Goal: Information Seeking & Learning: Learn about a topic

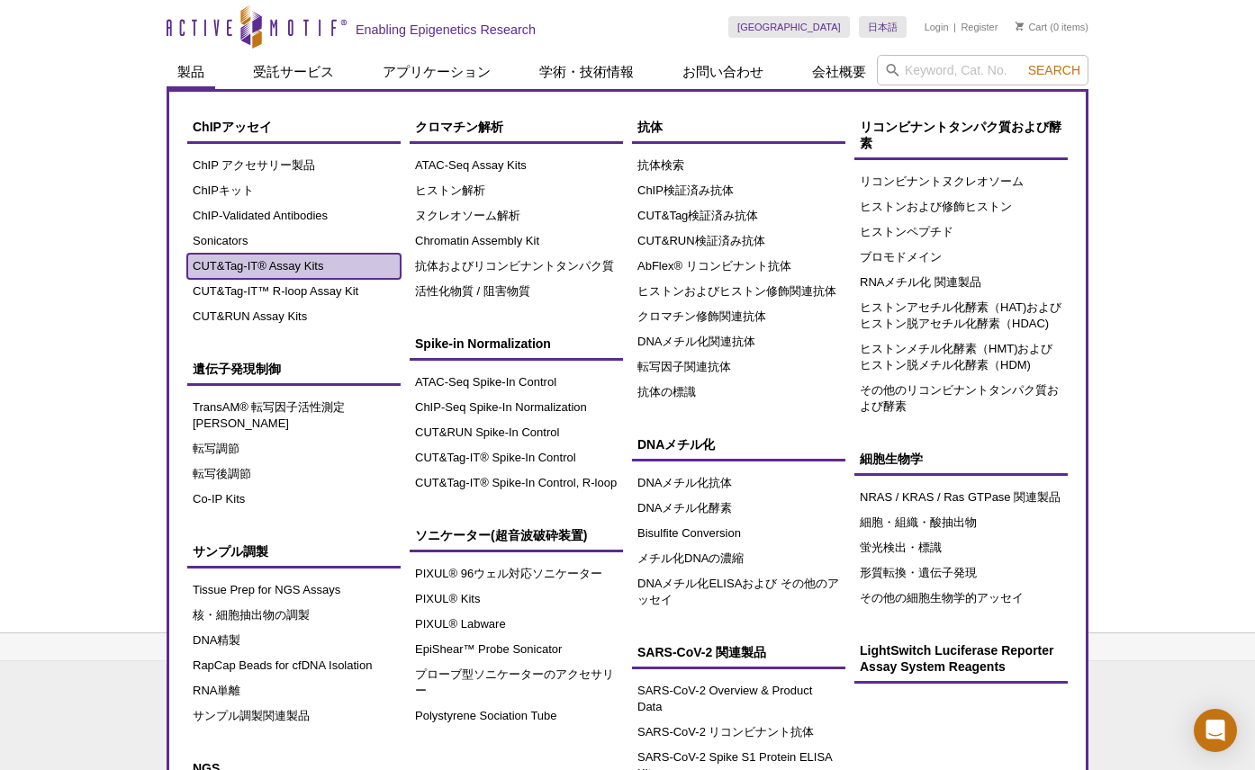
click at [283, 264] on link "CUT&Tag-IT® Assay Kits" at bounding box center [293, 266] width 213 height 25
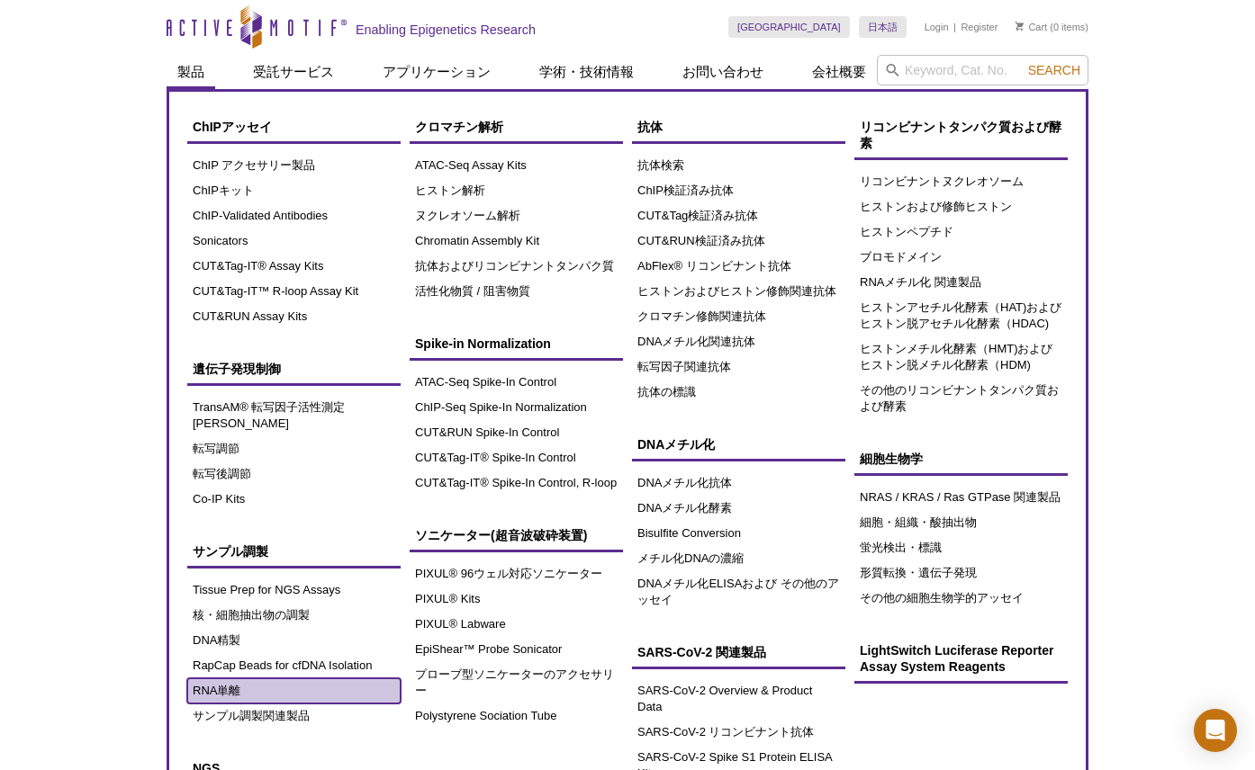
click at [229, 679] on link "RNA単離" at bounding box center [293, 691] width 213 height 25
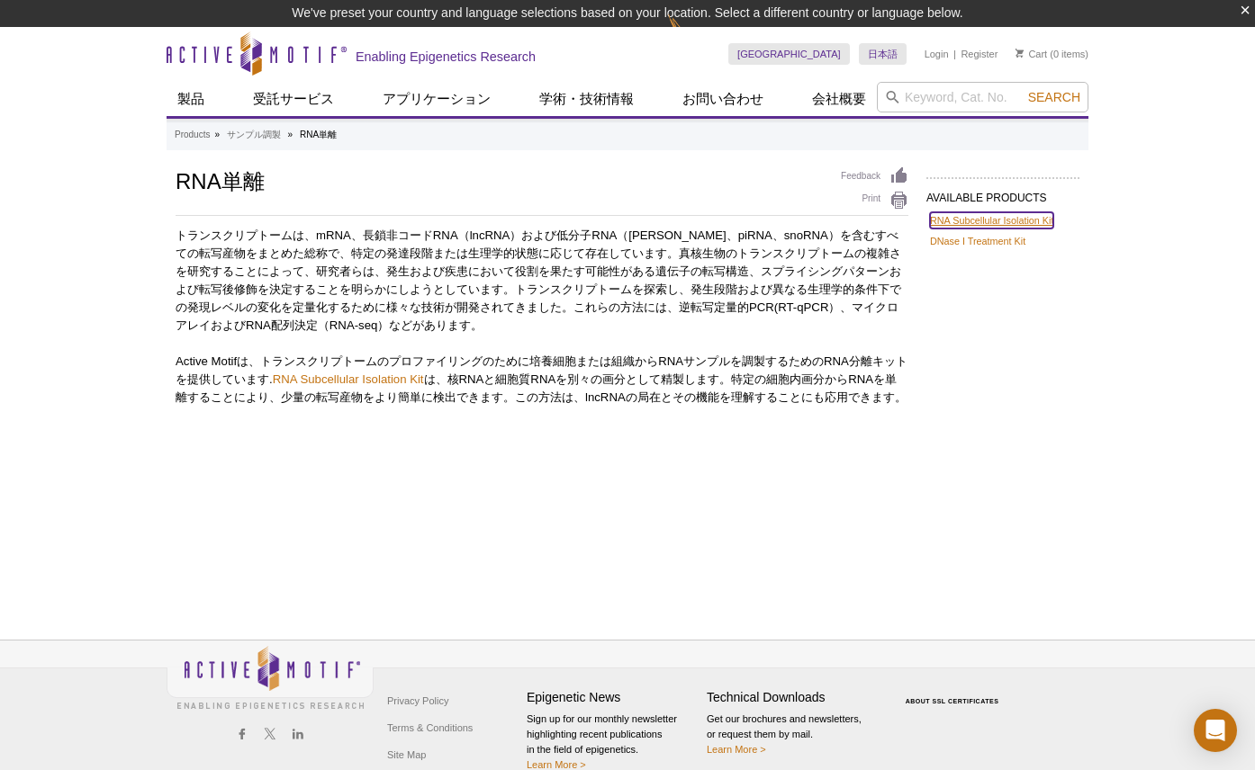
click at [941, 222] on link "RNA Subcellular Isolation Kit" at bounding box center [991, 220] width 123 height 16
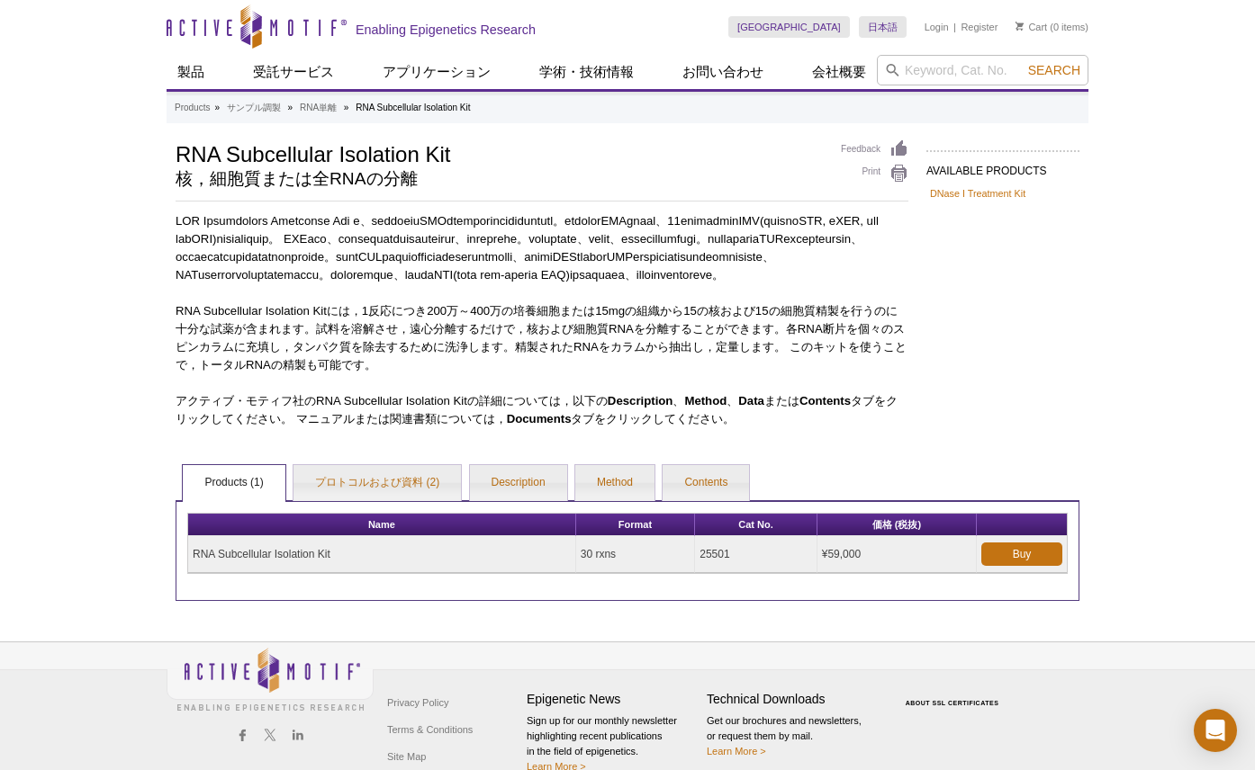
click at [1000, 323] on div "AVAILABLE PRODUCTS DNase I Treatment Kit Available Products DNase I Treatment K…" at bounding box center [628, 371] width 922 height 462
click at [112, 454] on div "Active Motif Logo Enabling Epigenetics Research 0 Search Skip to content Active…" at bounding box center [627, 399] width 1255 height 799
click at [102, 198] on div "Active Motif Logo Enabling Epigenetics Research 0 Search Skip to content Active…" at bounding box center [627, 399] width 1255 height 799
click at [94, 59] on div "Active Motif Logo Enabling Epigenetics Research 0 Search Skip to content Active…" at bounding box center [627, 399] width 1255 height 799
click at [92, 50] on div "Active Motif Logo Enabling Epigenetics Research 0 Search Skip to content Active…" at bounding box center [627, 399] width 1255 height 799
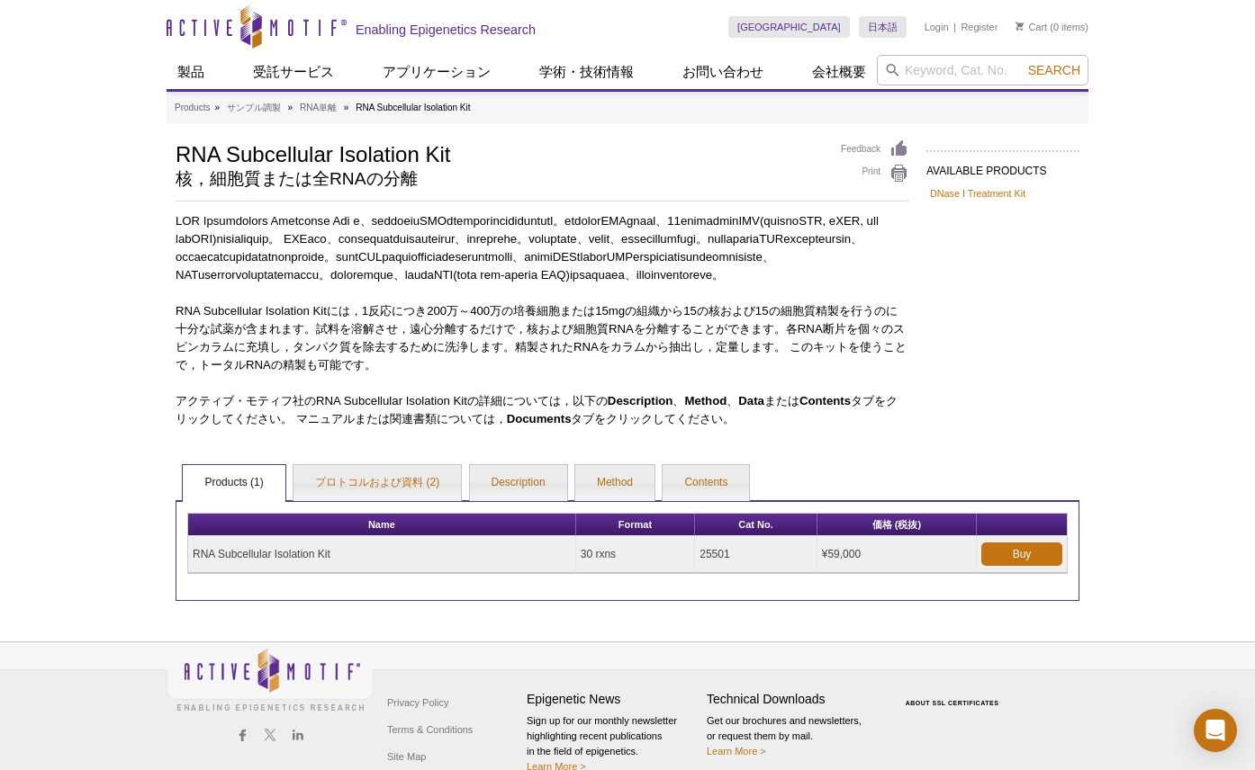
click at [94, 28] on div "Active Motif Logo Enabling Epigenetics Research 0 Search Skip to content Active…" at bounding box center [627, 399] width 1255 height 799
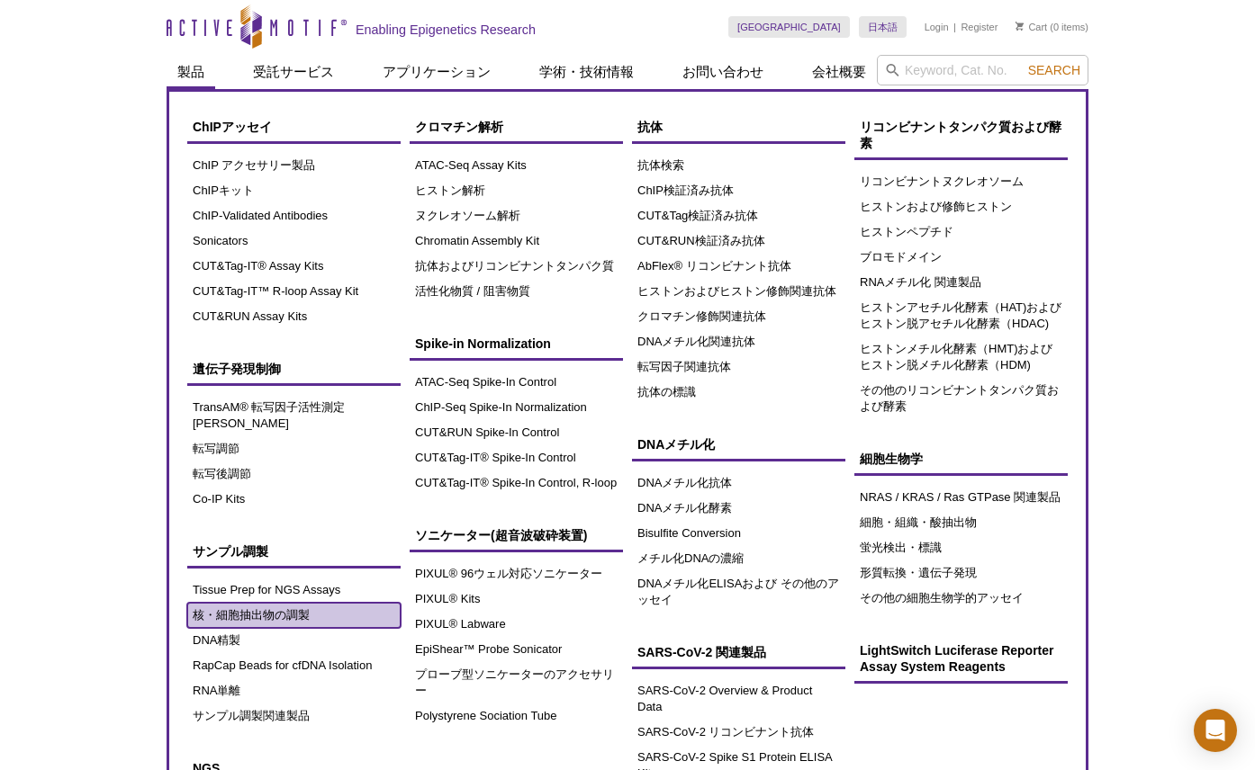
click at [248, 604] on link "核・細胞抽出物の調製" at bounding box center [293, 615] width 213 height 25
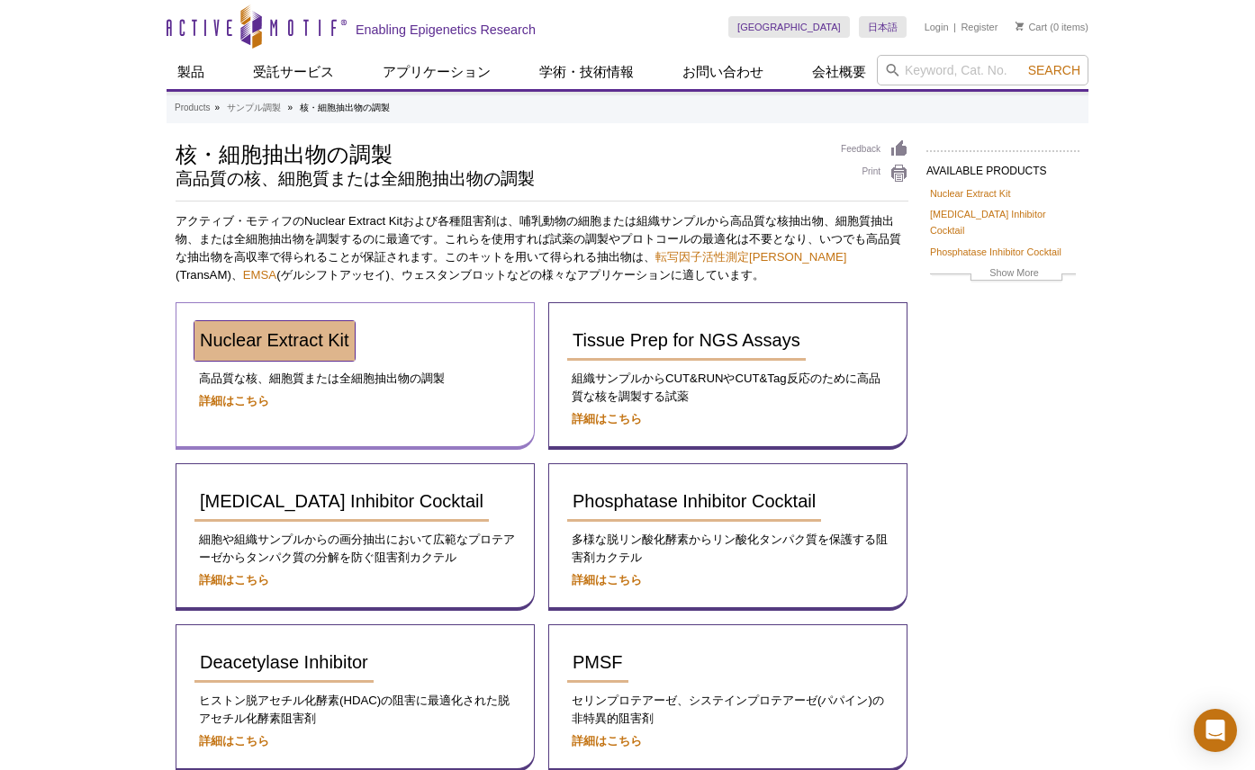
click at [321, 345] on span "Nuclear Extract Kit" at bounding box center [274, 340] width 149 height 20
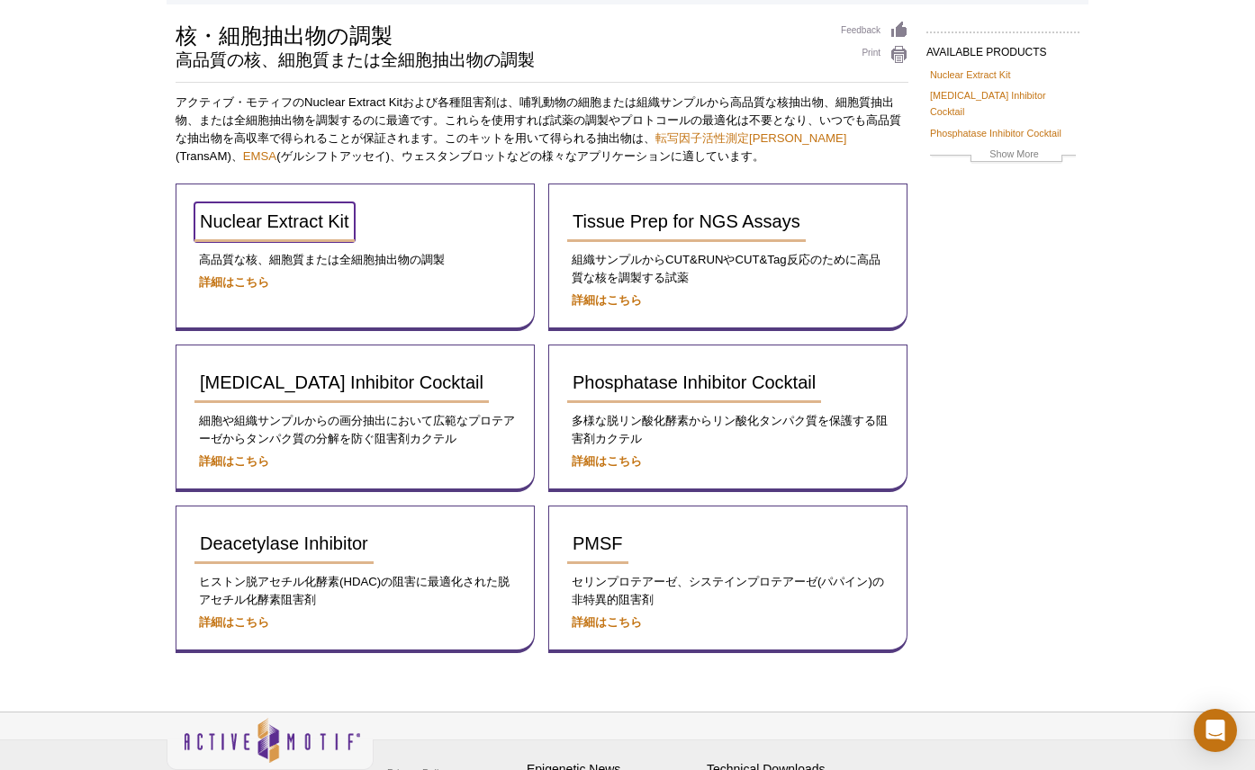
scroll to position [180, 0]
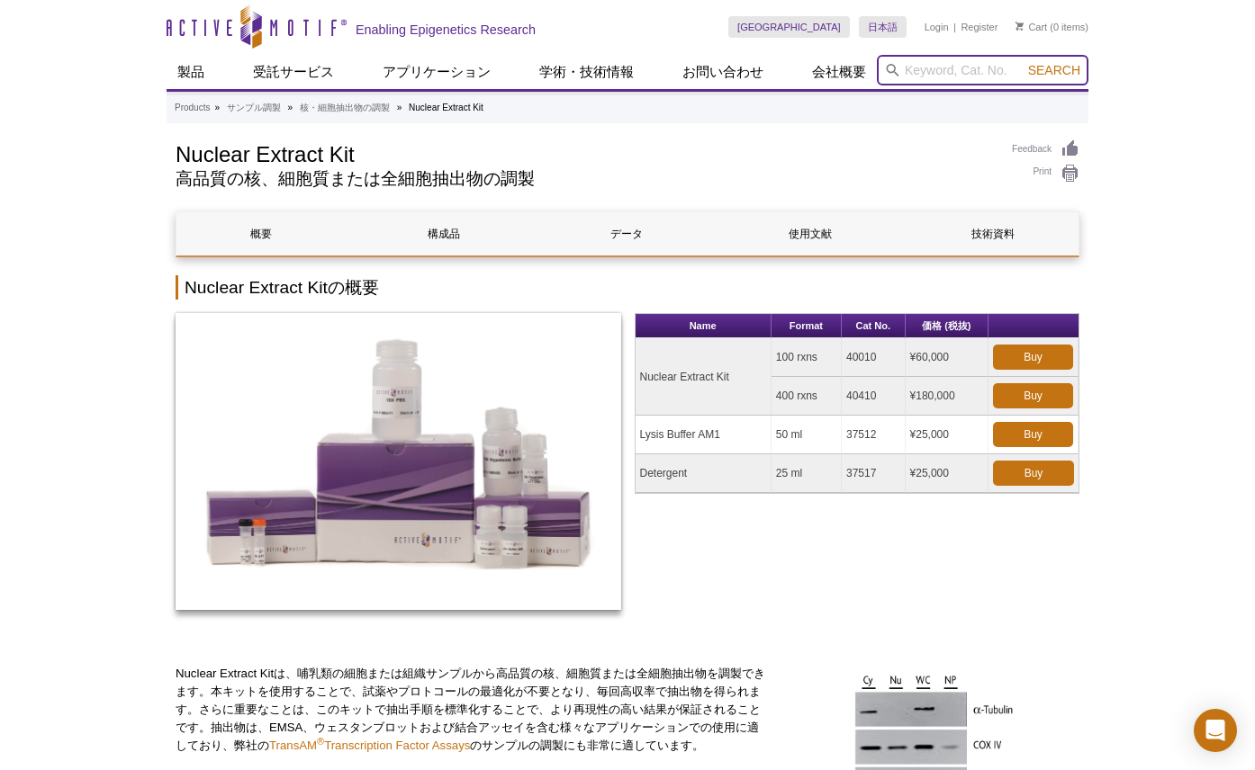
click at [930, 73] on input "search" at bounding box center [983, 70] width 212 height 31
type input "co-ip"
click at [1022, 62] on button "Search" at bounding box center [1053, 70] width 63 height 16
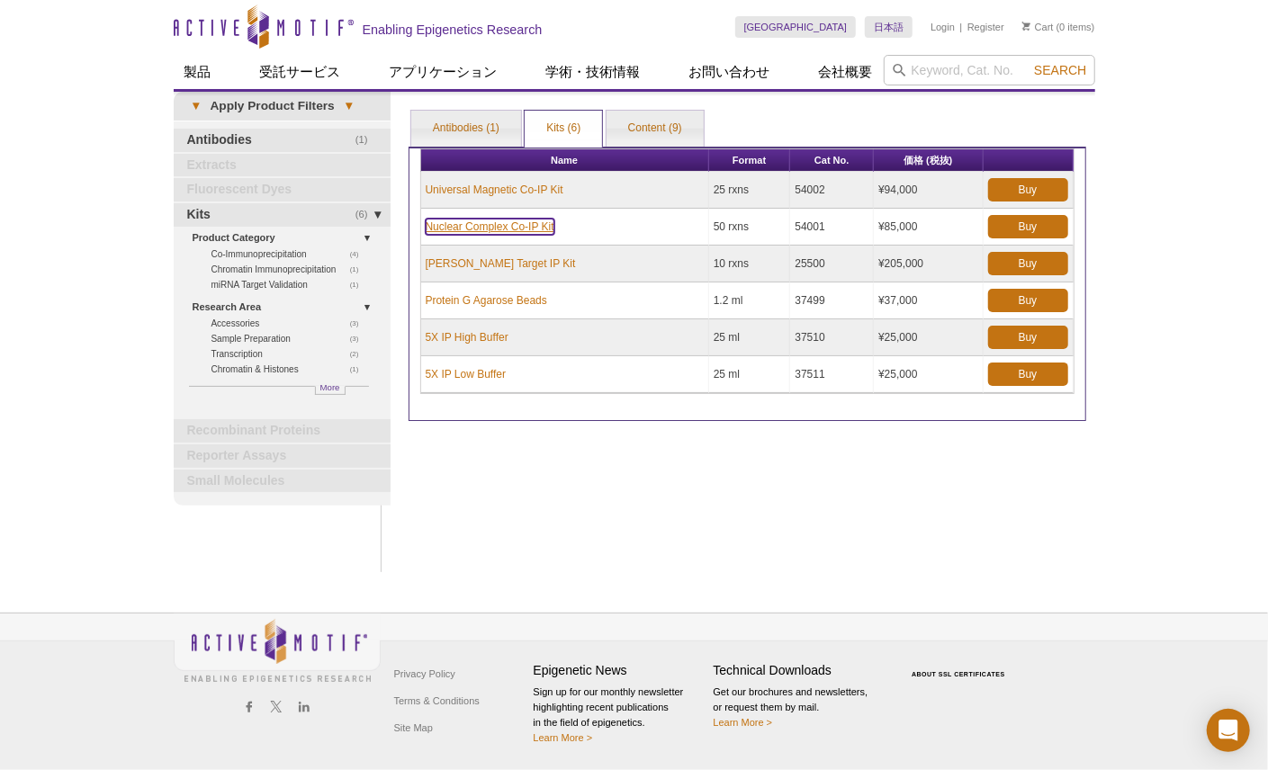
click at [457, 228] on link "Nuclear Complex Co-IP Kit" at bounding box center [490, 227] width 129 height 16
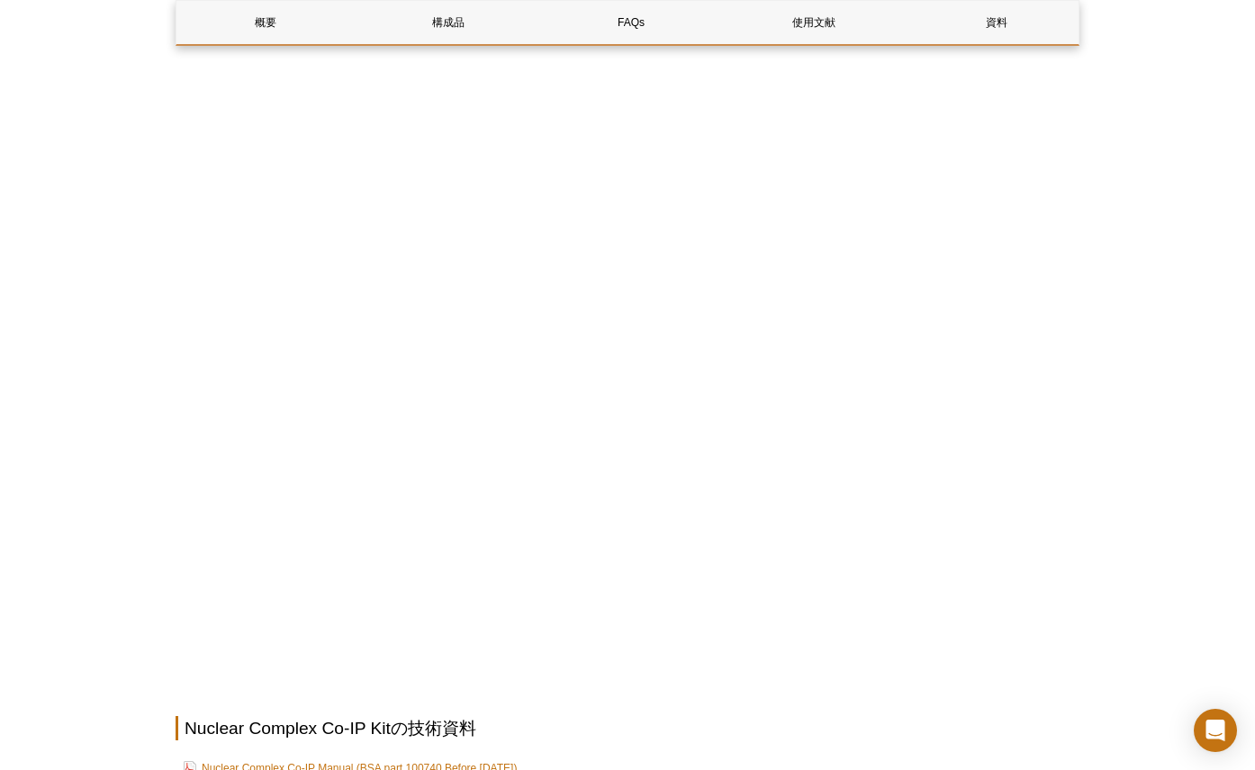
scroll to position [2700, 0]
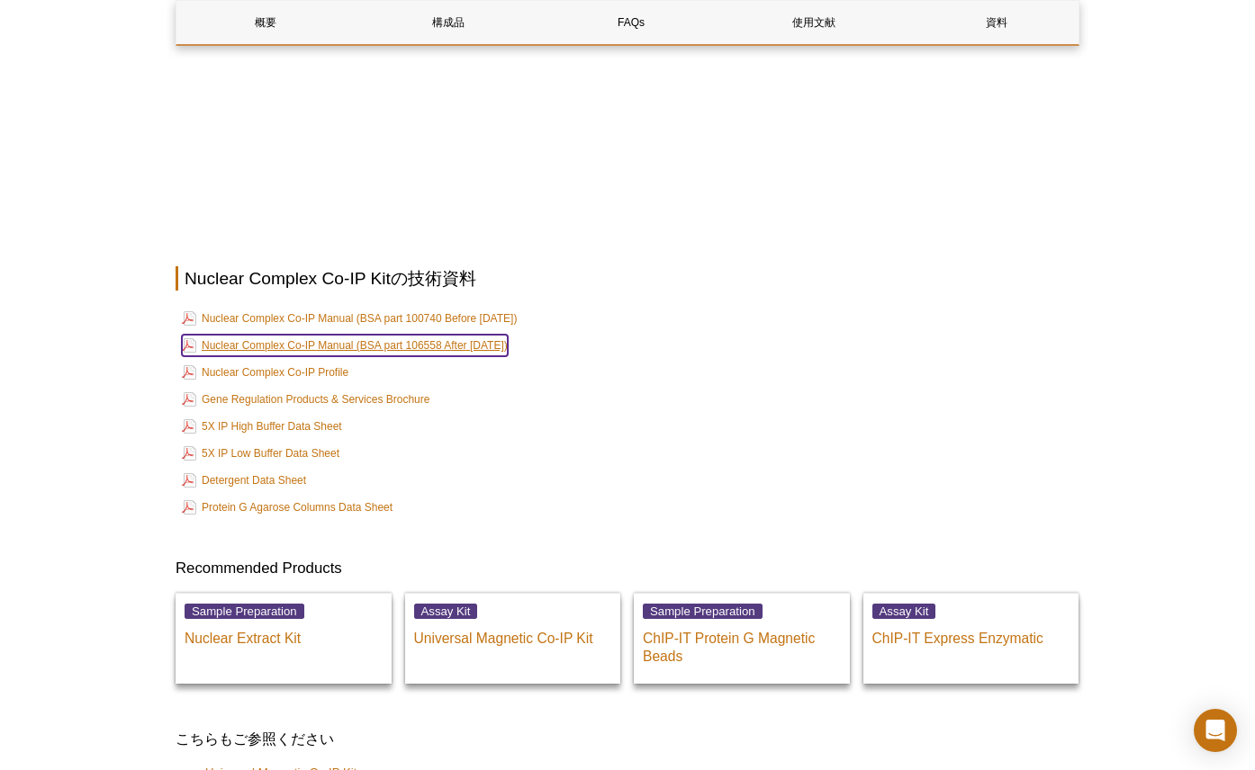
click at [283, 335] on link "Nuclear Complex Co-IP Manual (BSA part 106558 After Aug, 2024)" at bounding box center [345, 346] width 326 height 22
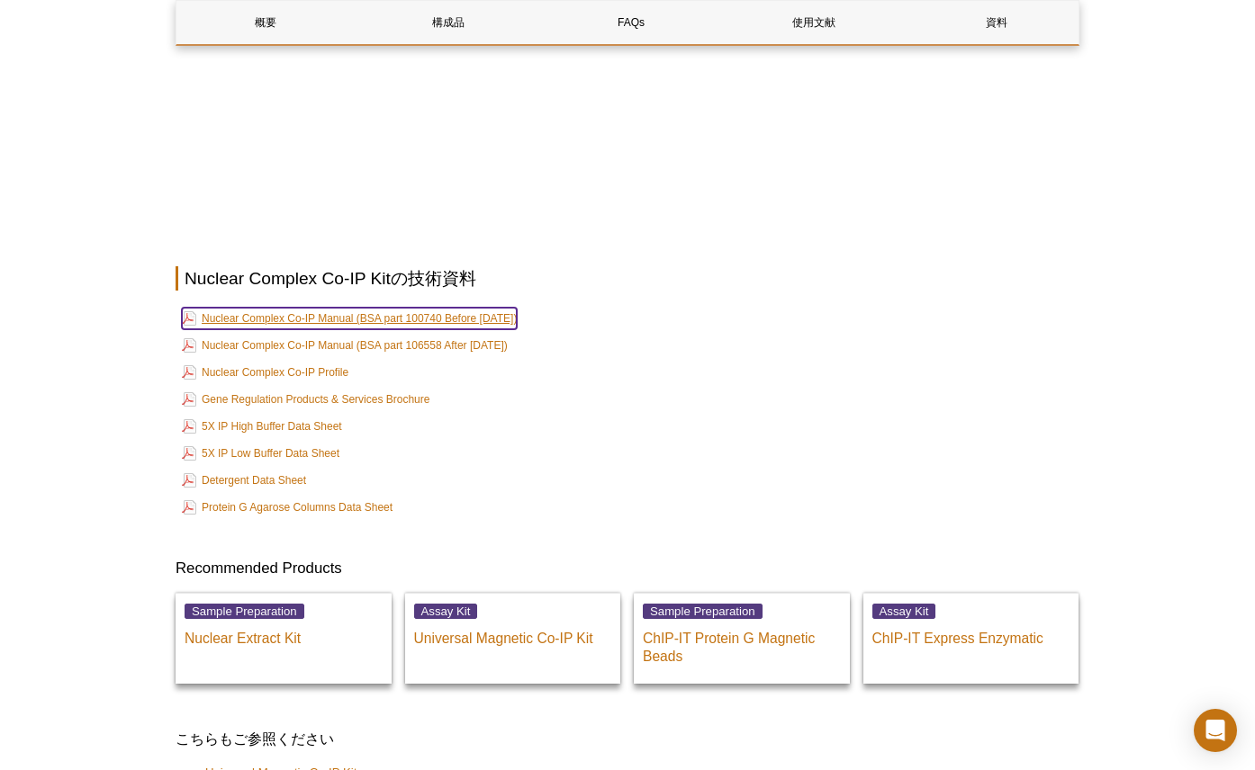
click at [358, 308] on link "Nuclear Complex Co-IP Manual (BSA part 100740 Before Aug, 2024)" at bounding box center [349, 319] width 335 height 22
click at [554, 333] on td "Nuclear Complex Co-IP Manual (BSA part 106558 After Aug, 2024)" at bounding box center [627, 345] width 900 height 25
click at [553, 333] on td "Nuclear Complex Co-IP Manual (BSA part 106558 After Aug, 2024)" at bounding box center [627, 345] width 900 height 25
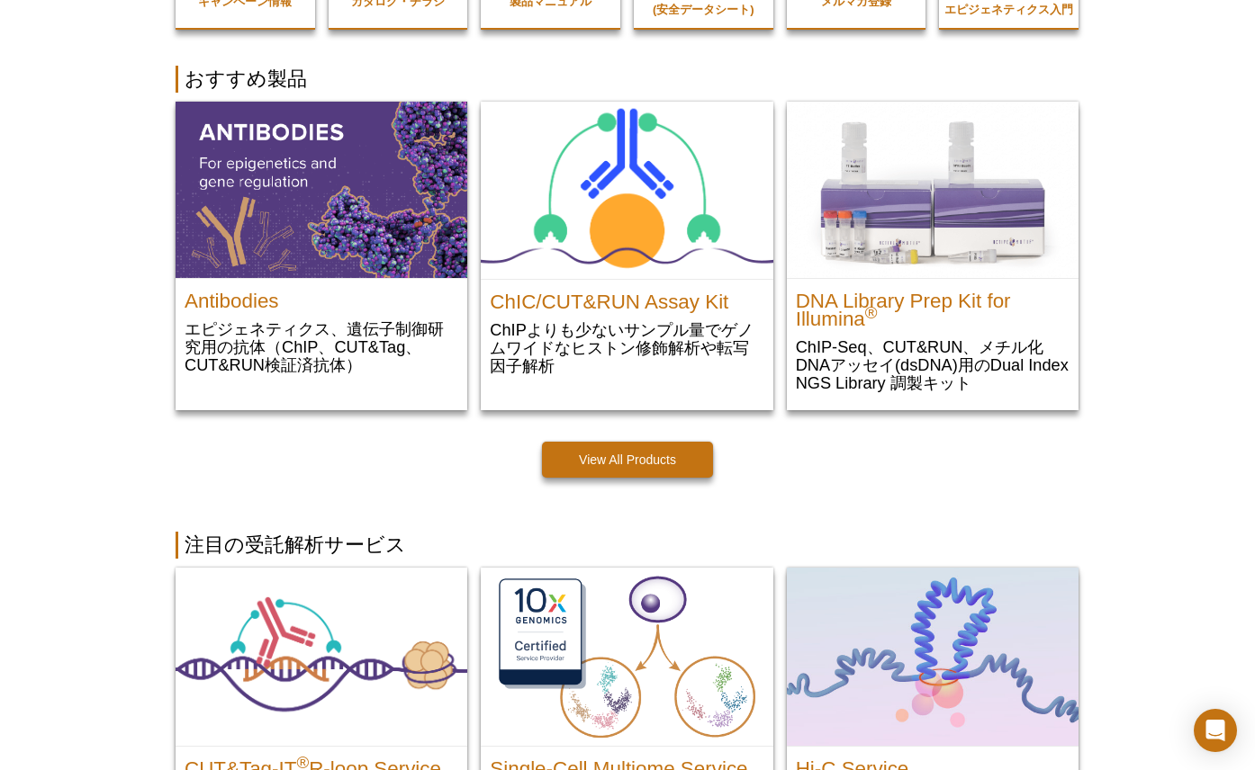
scroll to position [374, 0]
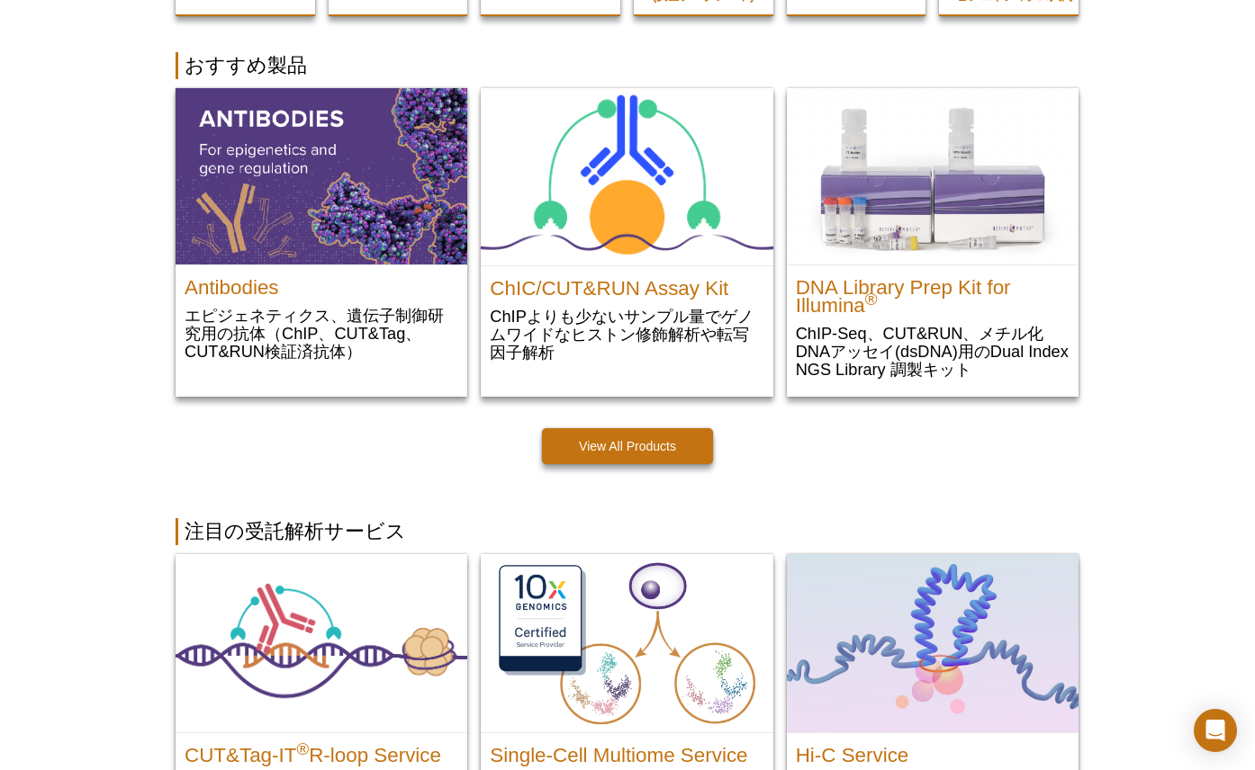
click at [353, 469] on div "View All Products" at bounding box center [628, 455] width 904 height 54
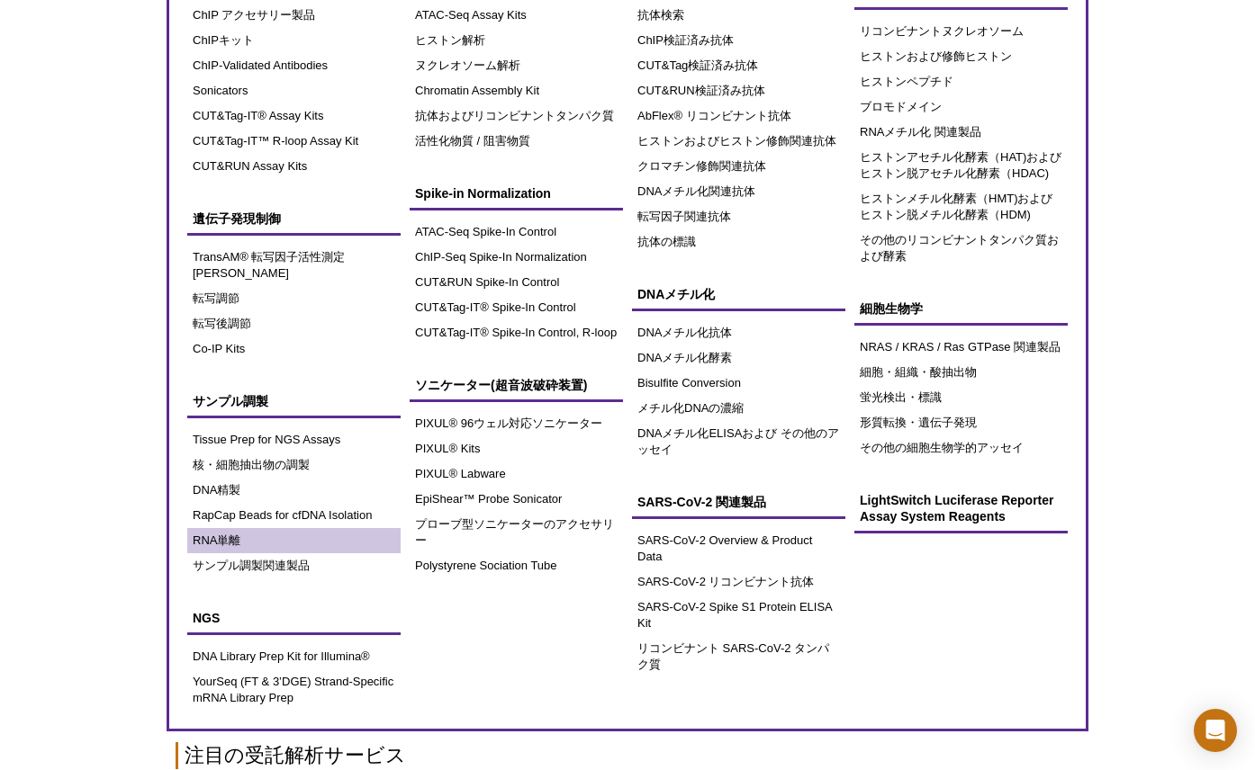
scroll to position [149, 0]
click at [223, 529] on link "RNA単離" at bounding box center [293, 541] width 213 height 25
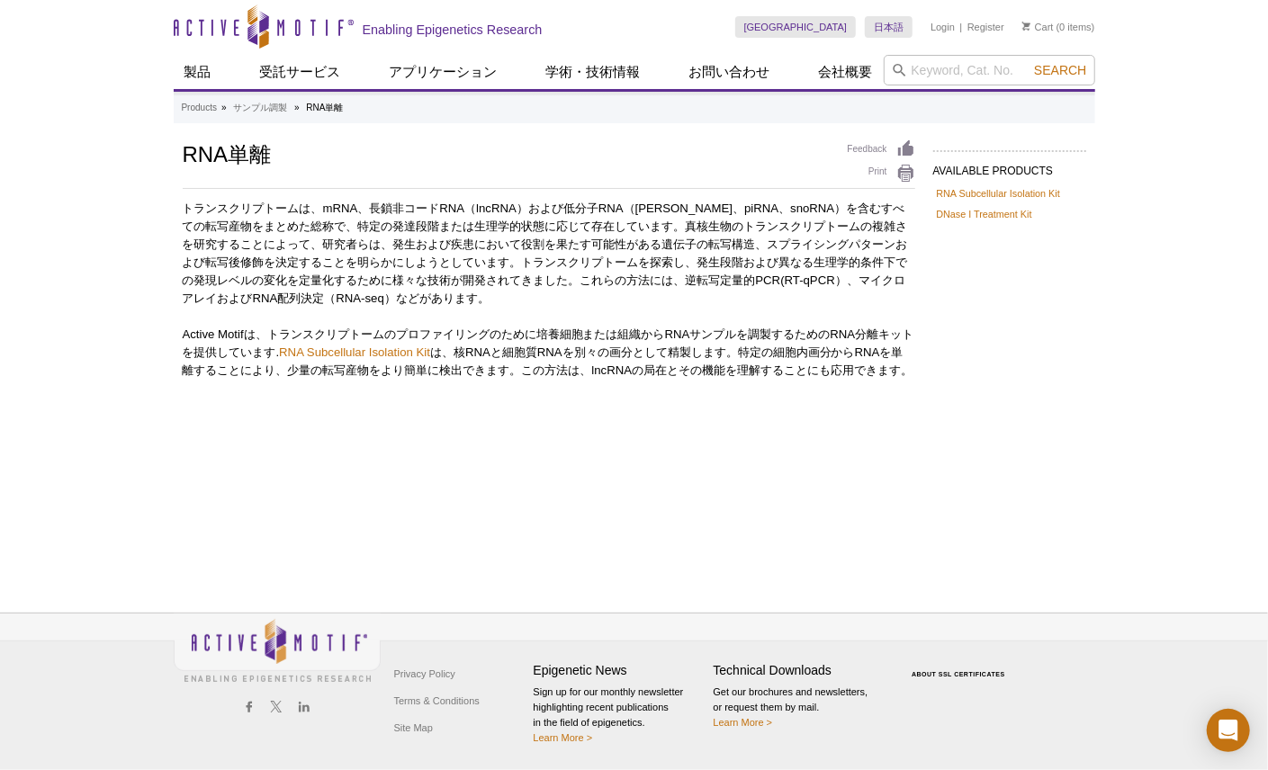
click at [303, 446] on div "Products » サンプル調製 » RNA単離 AVAILABLE PRODUCTS RNA Subcellular Isolation Kit DNas…" at bounding box center [635, 332] width 922 height 481
click at [475, 398] on div "AVAILABLE PRODUCTS RNA Subcellular Isolation Kit DNase I Treatment Kit Availabl…" at bounding box center [635, 269] width 922 height 258
click at [1025, 354] on div "AVAILABLE PRODUCTS RNA Subcellular Isolation Kit DNase I Treatment Kit Availabl…" at bounding box center [635, 269] width 922 height 258
click at [990, 330] on div "AVAILABLE PRODUCTS RNA Subcellular Isolation Kit DNase I Treatment Kit Availabl…" at bounding box center [635, 269] width 922 height 258
click at [974, 309] on div "AVAILABLE PRODUCTS RNA Subcellular Isolation Kit DNase I Treatment Kit Availabl…" at bounding box center [635, 269] width 922 height 258
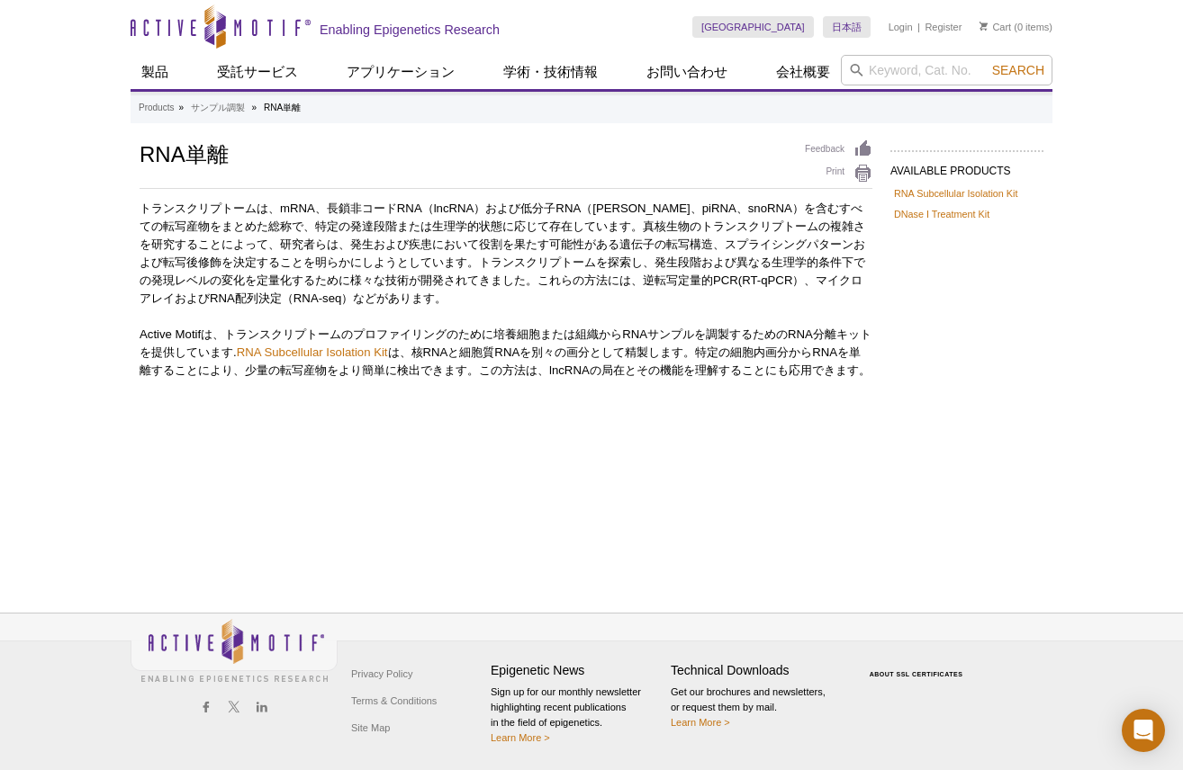
click at [414, 527] on div "Products » サンプル調製 » RNA単離 AVAILABLE PRODUCTS RNA Subcellular Isolation Kit DNas…" at bounding box center [592, 332] width 922 height 481
click at [306, 356] on link "RNA Subcellular Isolation Kit" at bounding box center [312, 353] width 151 height 14
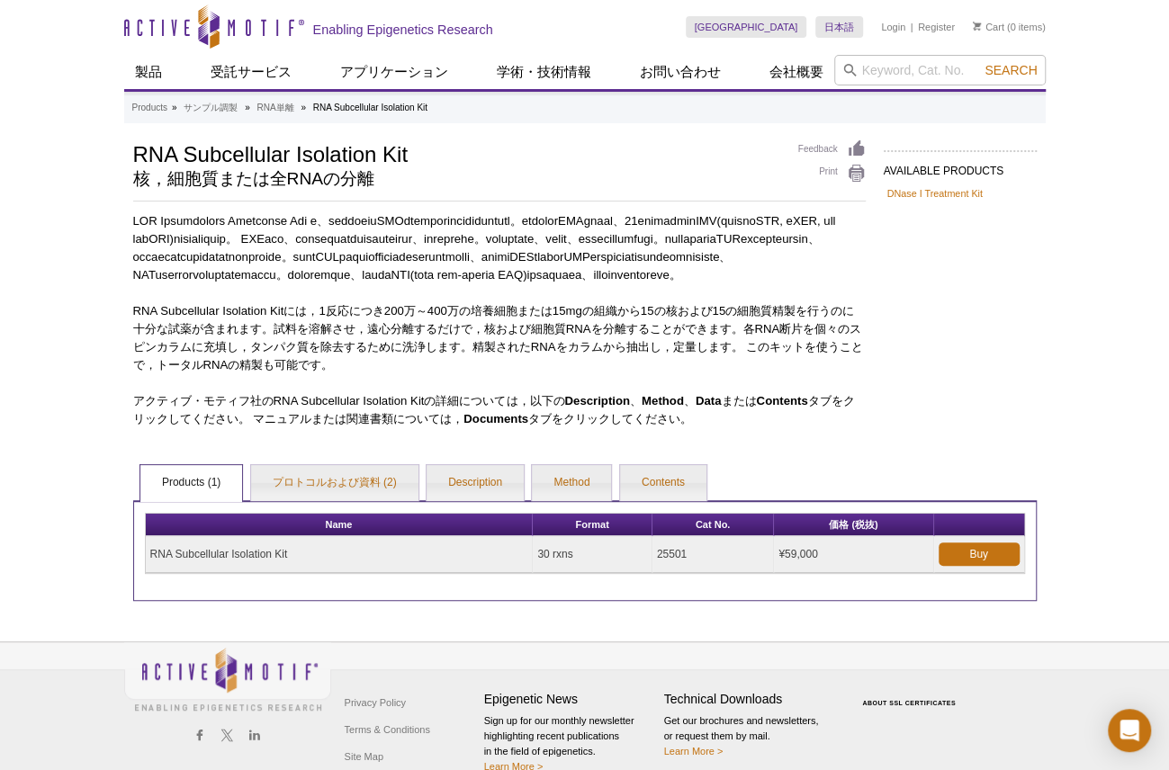
click at [979, 482] on div "AVAILABLE PRODUCTS DNase I Treatment Kit Available Products DNase I Treatment K…" at bounding box center [585, 371] width 922 height 462
click at [1017, 446] on div "AVAILABLE PRODUCTS DNase I Treatment Kit Available Products DNase I Treatment K…" at bounding box center [585, 371] width 922 height 462
click at [72, 433] on div "Active Motif Logo Enabling Epigenetics Research 0 Search Skip to content Active…" at bounding box center [584, 399] width 1169 height 799
click at [952, 433] on div "AVAILABLE PRODUCTS DNase I Treatment Kit Available Products DNase I Treatment K…" at bounding box center [585, 371] width 922 height 462
click at [930, 292] on div "AVAILABLE PRODUCTS DNase I Treatment Kit Available Products DNase I Treatment K…" at bounding box center [585, 371] width 922 height 462
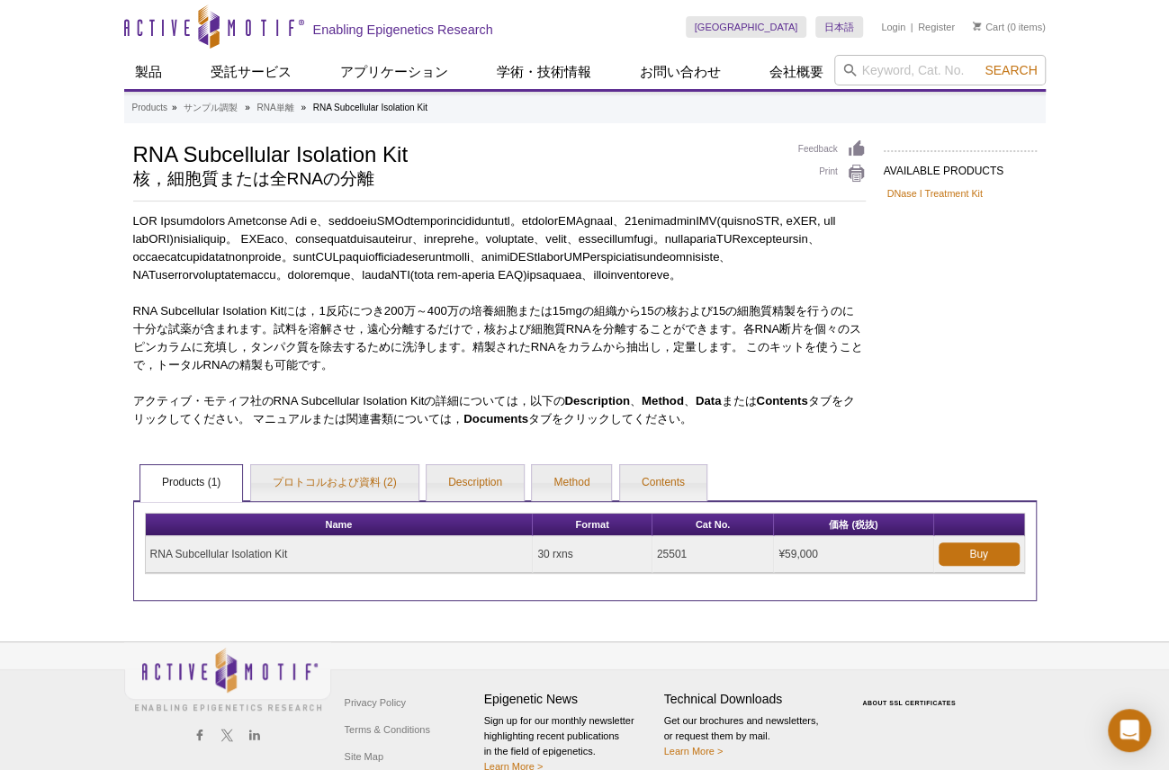
click at [956, 414] on div "AVAILABLE PRODUCTS DNase I Treatment Kit Available Products DNase I Treatment K…" at bounding box center [585, 371] width 922 height 462
click at [914, 446] on div "AVAILABLE PRODUCTS DNase I Treatment Kit Available Products DNase I Treatment K…" at bounding box center [585, 371] width 922 height 462
click at [907, 457] on div "AVAILABLE PRODUCTS DNase I Treatment Kit Available Products DNase I Treatment K…" at bounding box center [585, 371] width 922 height 462
click at [868, 482] on div "AVAILABLE PRODUCTS DNase I Treatment Kit Available Products DNase I Treatment K…" at bounding box center [585, 371] width 922 height 462
click at [862, 428] on p "アクティブ・モティフ社のRNA Subcellular Isolation Kitの詳細については，以下の Description 、 Method 、 Da…" at bounding box center [499, 410] width 733 height 36
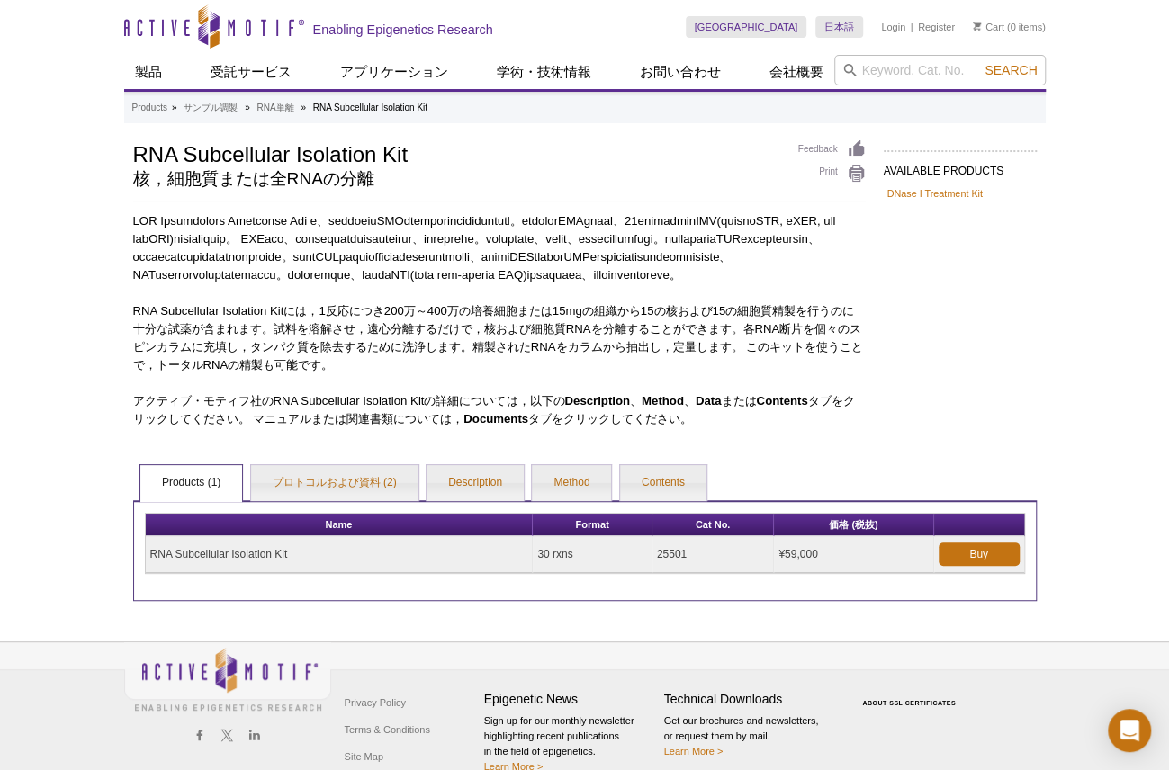
click at [94, 426] on div "Active Motif Logo Enabling Epigenetics Research 0 Search Skip to content Active…" at bounding box center [584, 399] width 1169 height 799
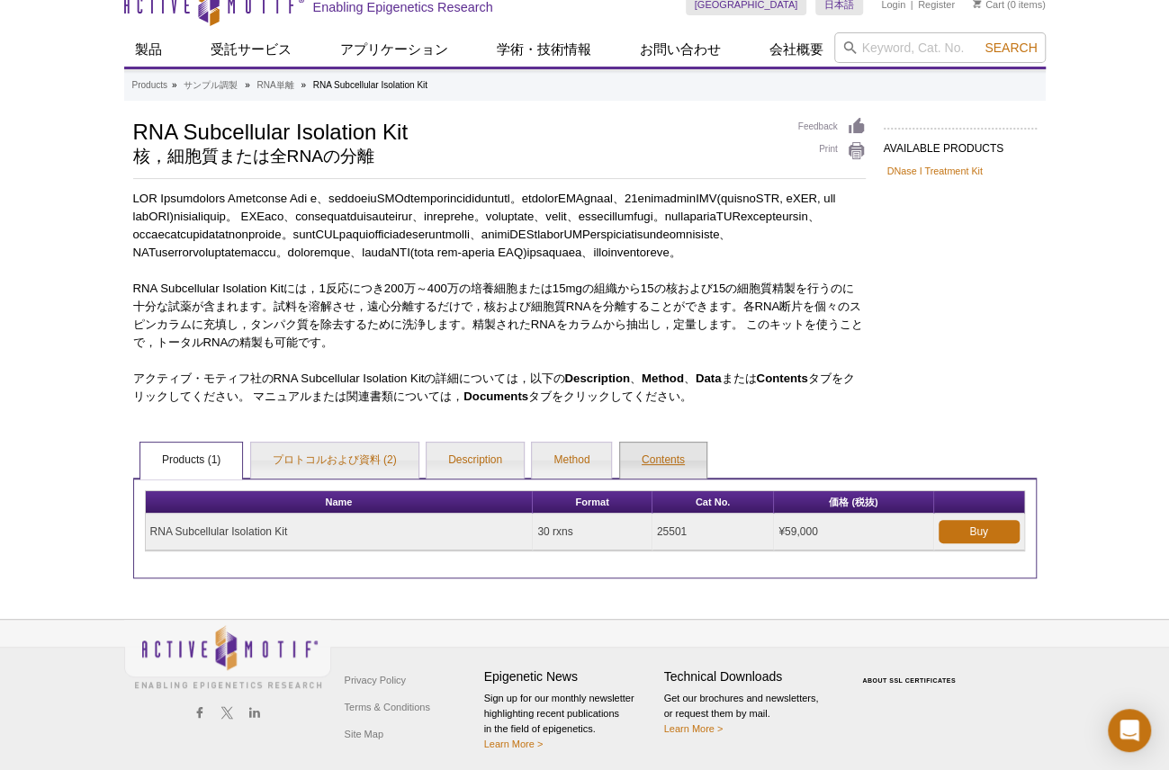
scroll to position [23, 0]
click at [660, 478] on link "Contents" at bounding box center [663, 460] width 86 height 36
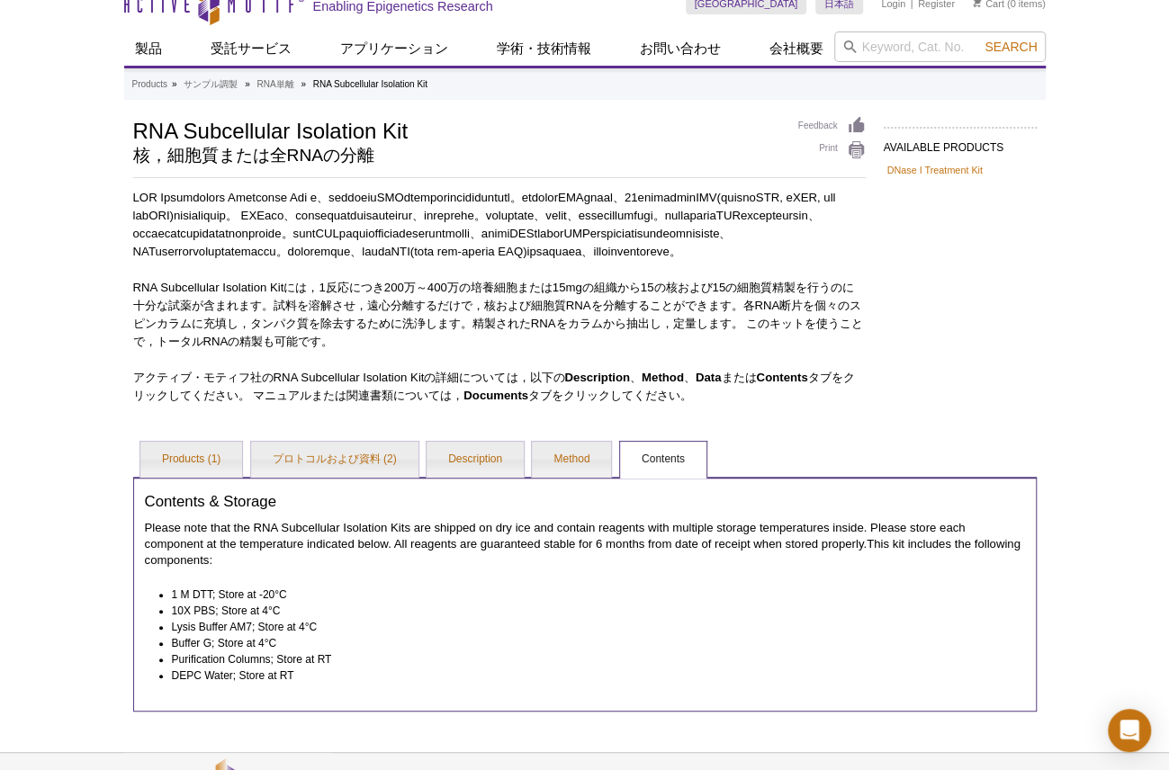
scroll to position [215, 0]
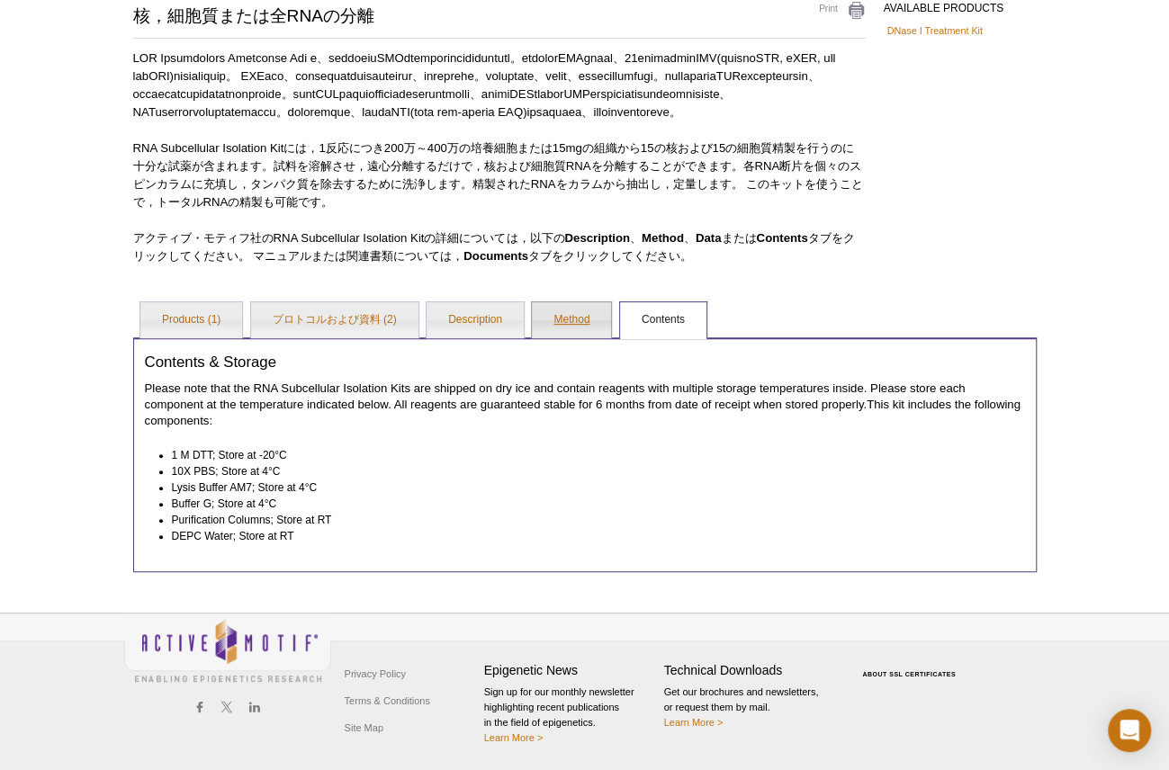
click at [568, 320] on link "Method" at bounding box center [571, 320] width 79 height 36
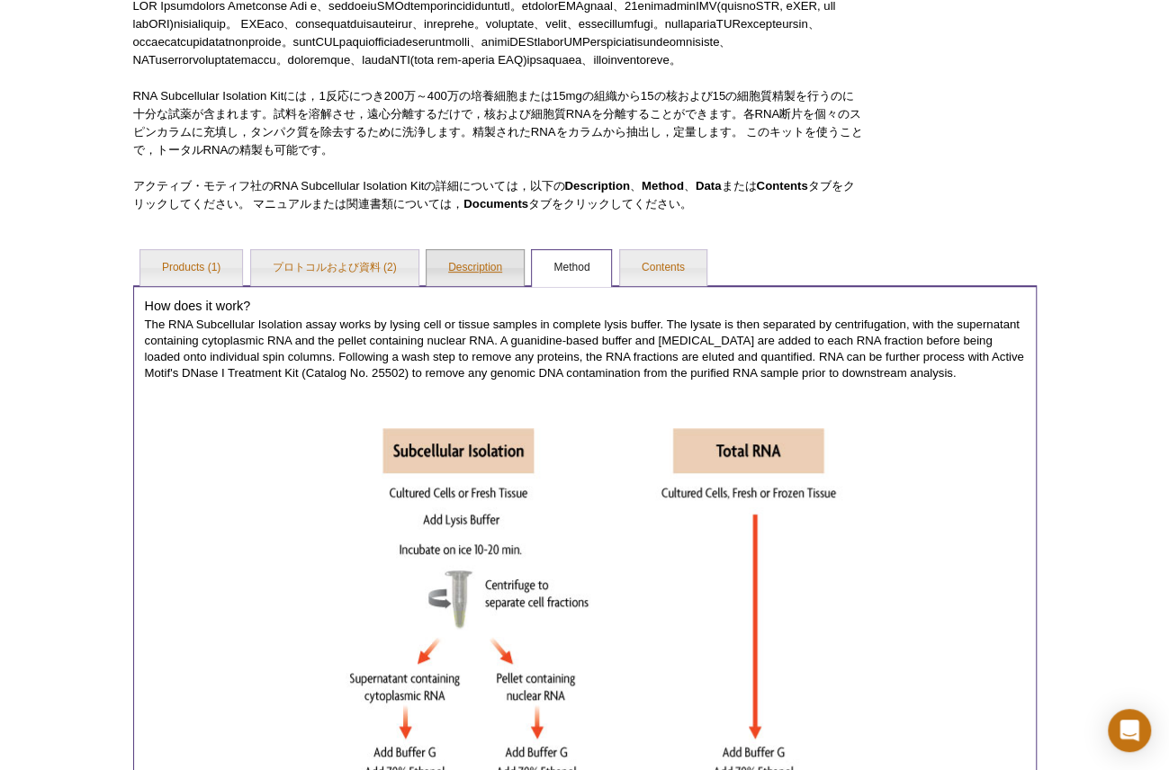
click at [486, 286] on link "Description" at bounding box center [475, 268] width 97 height 36
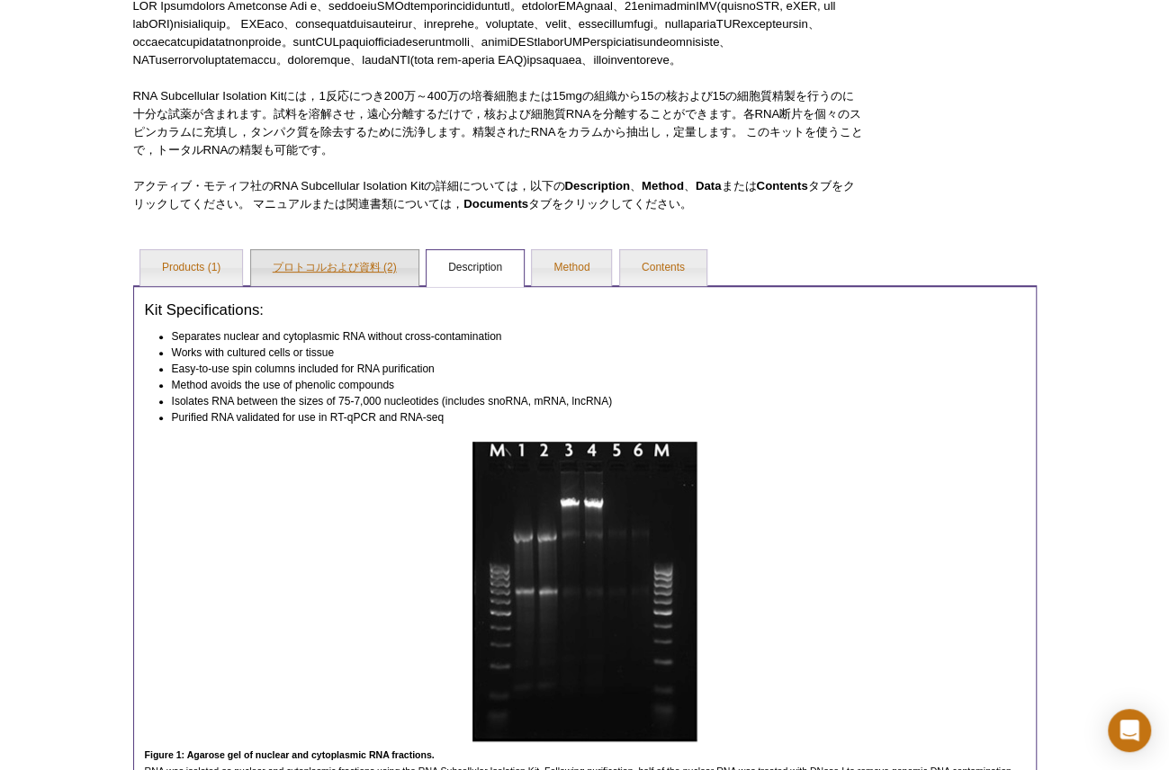
click at [367, 286] on link "プロトコルおよび資料 (2)" at bounding box center [334, 268] width 167 height 36
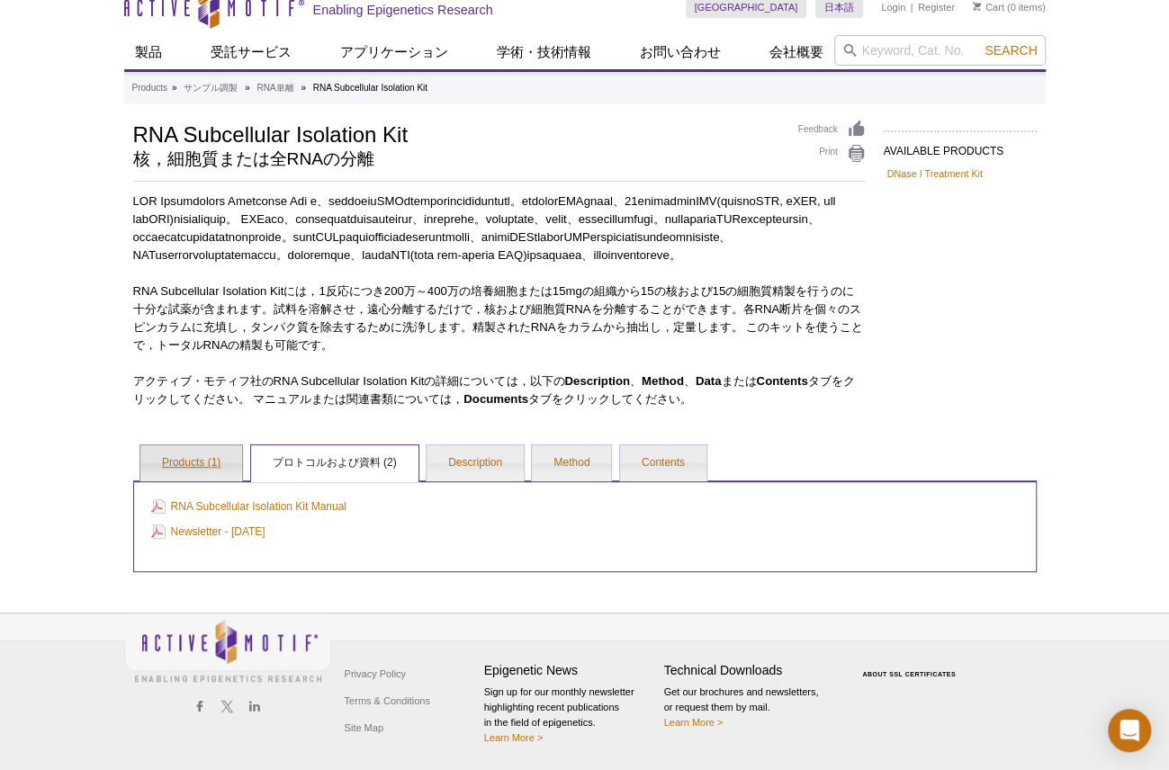
click at [185, 464] on link "Products (1)" at bounding box center [191, 464] width 102 height 36
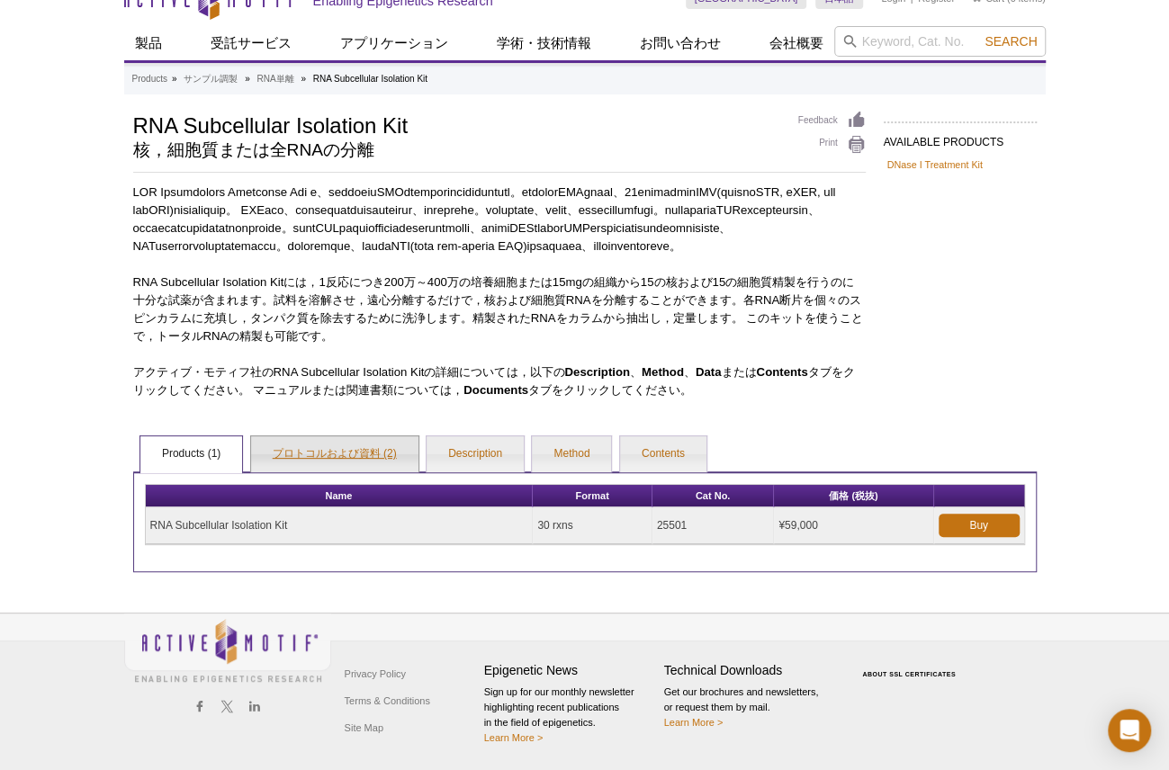
click at [309, 455] on link "プロトコルおよび資料 (2)" at bounding box center [334, 455] width 167 height 36
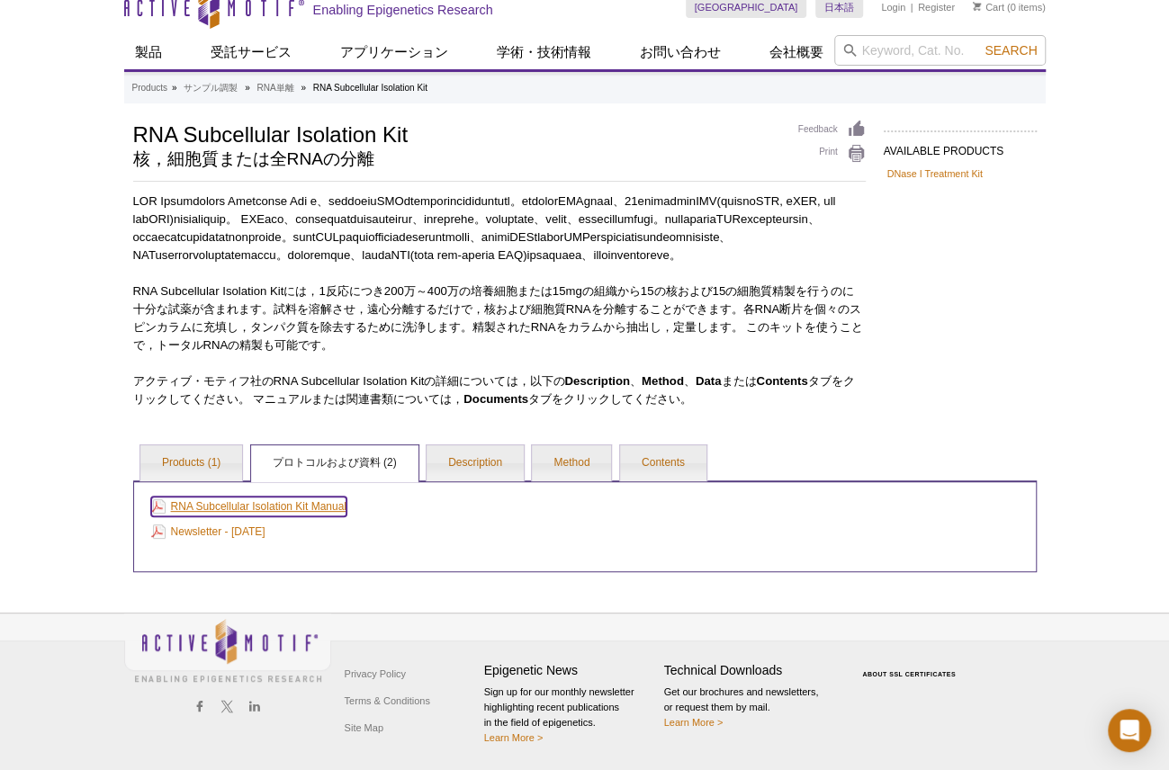
click at [241, 509] on link "RNA Subcellular Isolation Kit Manual" at bounding box center [248, 507] width 195 height 20
click at [261, 534] on link "Newsletter - October 2015" at bounding box center [208, 532] width 114 height 20
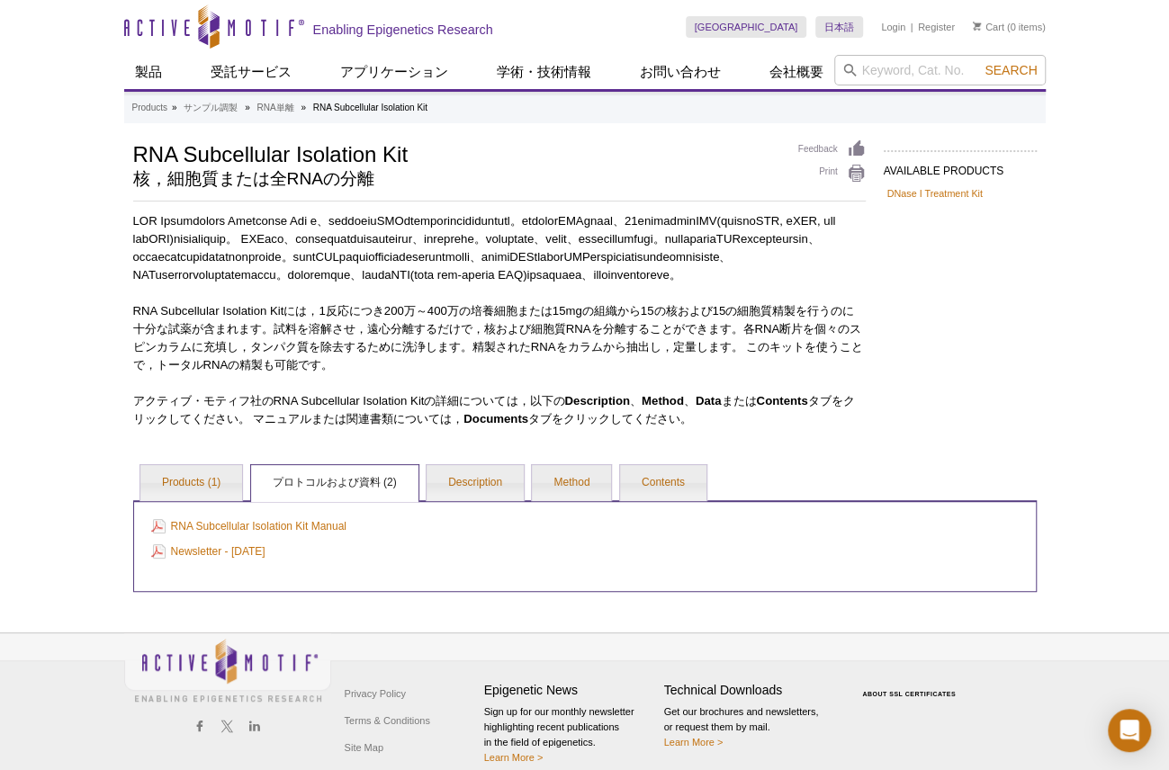
click at [618, 192] on div "RNA Subcellular Isolation Kit 核，細胞質または全RNAの分離" at bounding box center [456, 168] width 647 height 57
click at [90, 100] on div "Active Motif Logo Enabling Epigenetics Research 0 Search Skip to content Active…" at bounding box center [584, 395] width 1169 height 790
click at [72, 143] on div "Active Motif Logo Enabling Epigenetics Research 0 Search Skip to content Active…" at bounding box center [584, 395] width 1169 height 790
click at [204, 501] on link "Products (1)" at bounding box center [191, 483] width 102 height 36
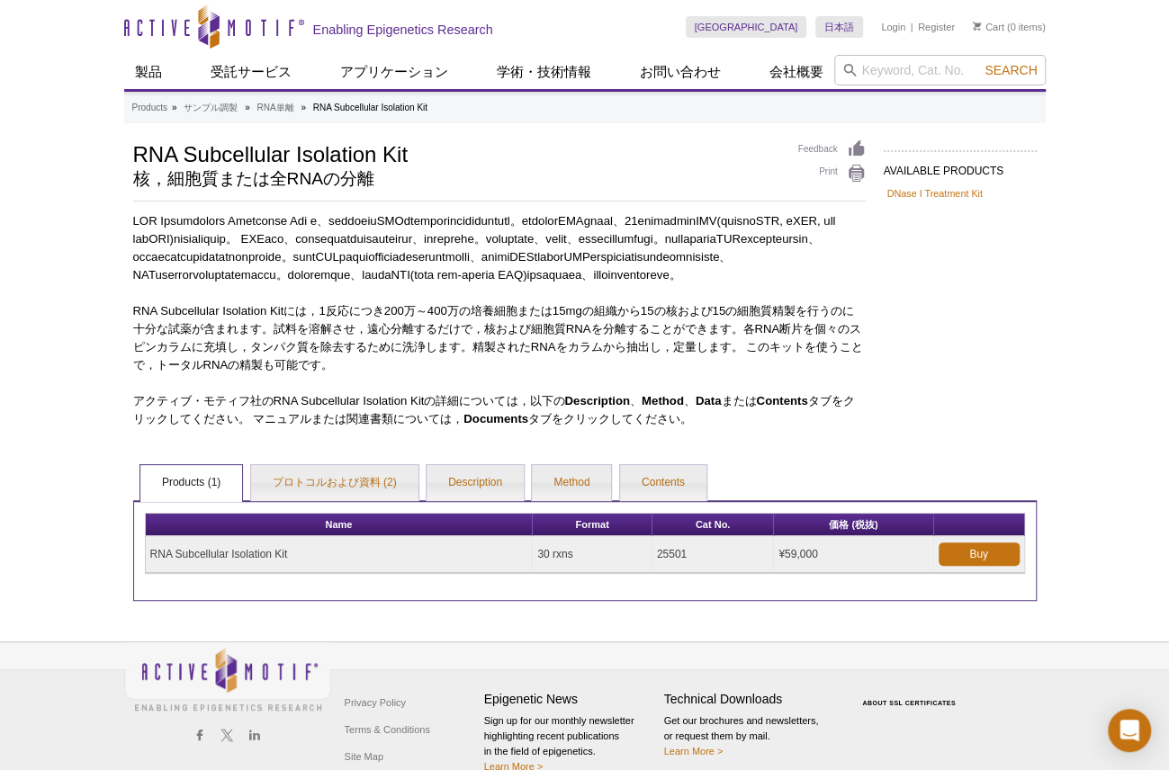
click at [959, 426] on div "AVAILABLE PRODUCTS DNase I Treatment Kit Available Products DNase I Treatment K…" at bounding box center [585, 371] width 922 height 462
click at [896, 71] on input "search" at bounding box center [940, 70] width 212 height 31
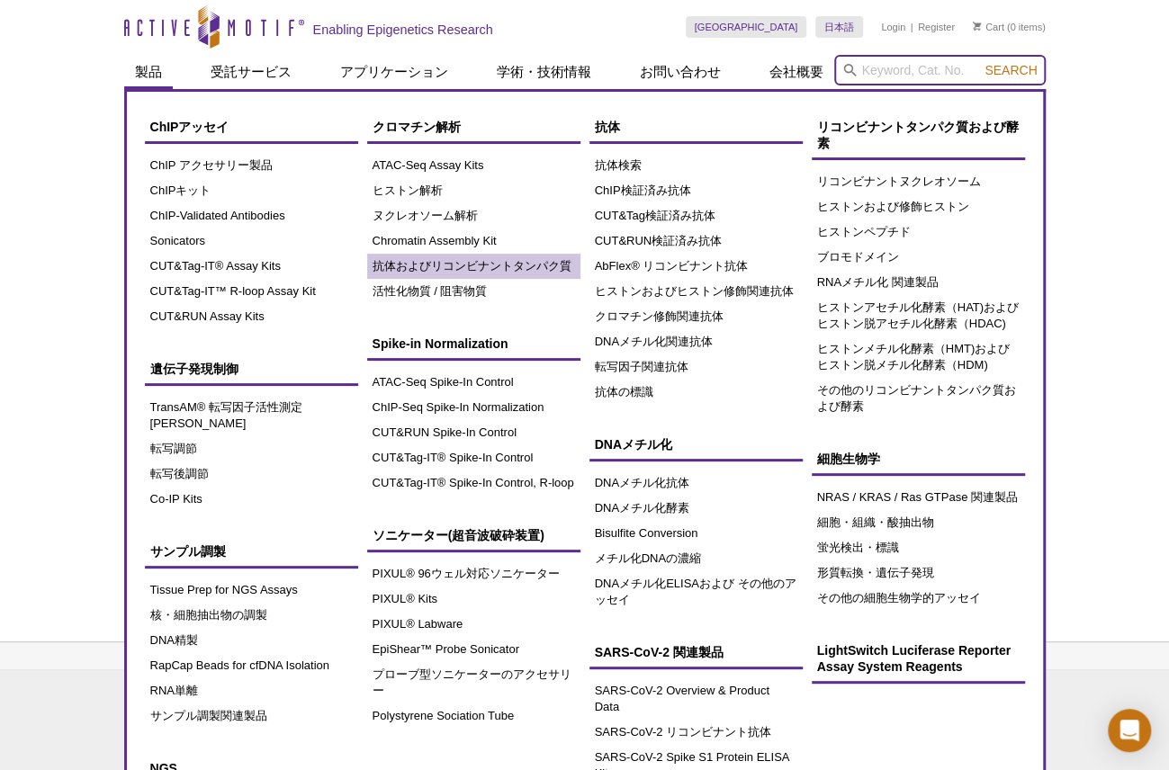
scroll to position [95, 0]
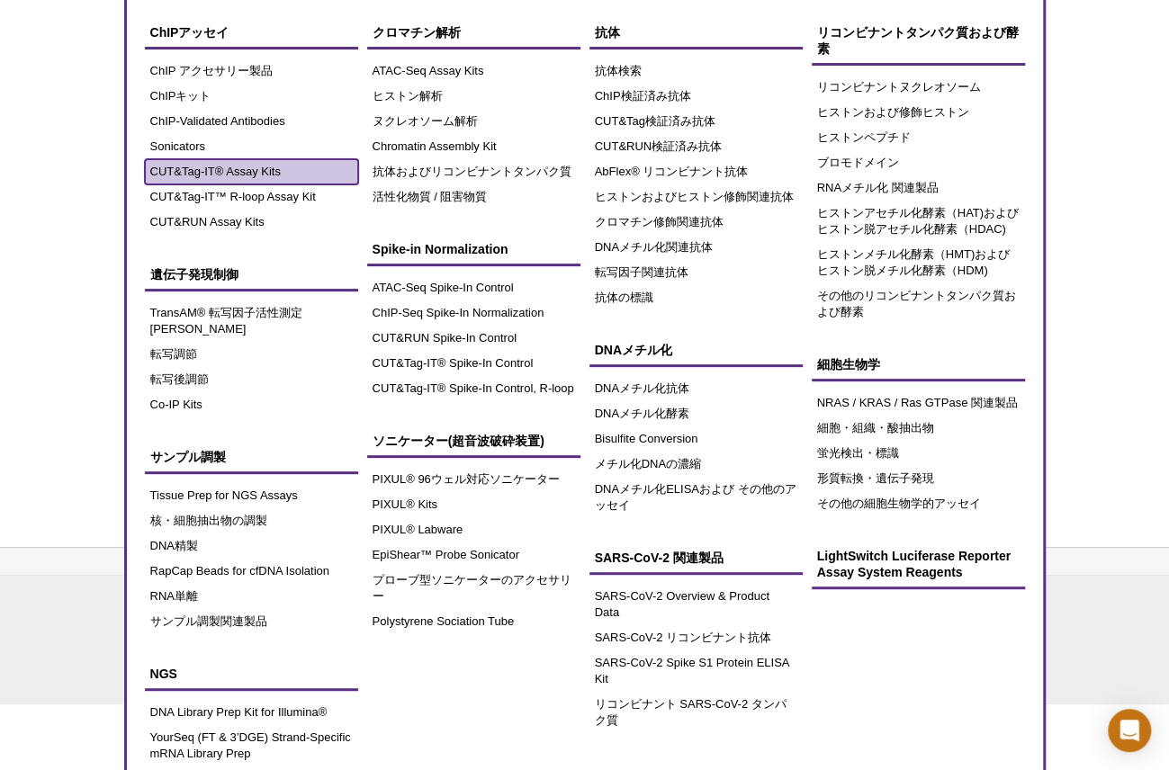
click at [211, 176] on link "CUT&Tag-IT® Assay Kits" at bounding box center [251, 171] width 213 height 25
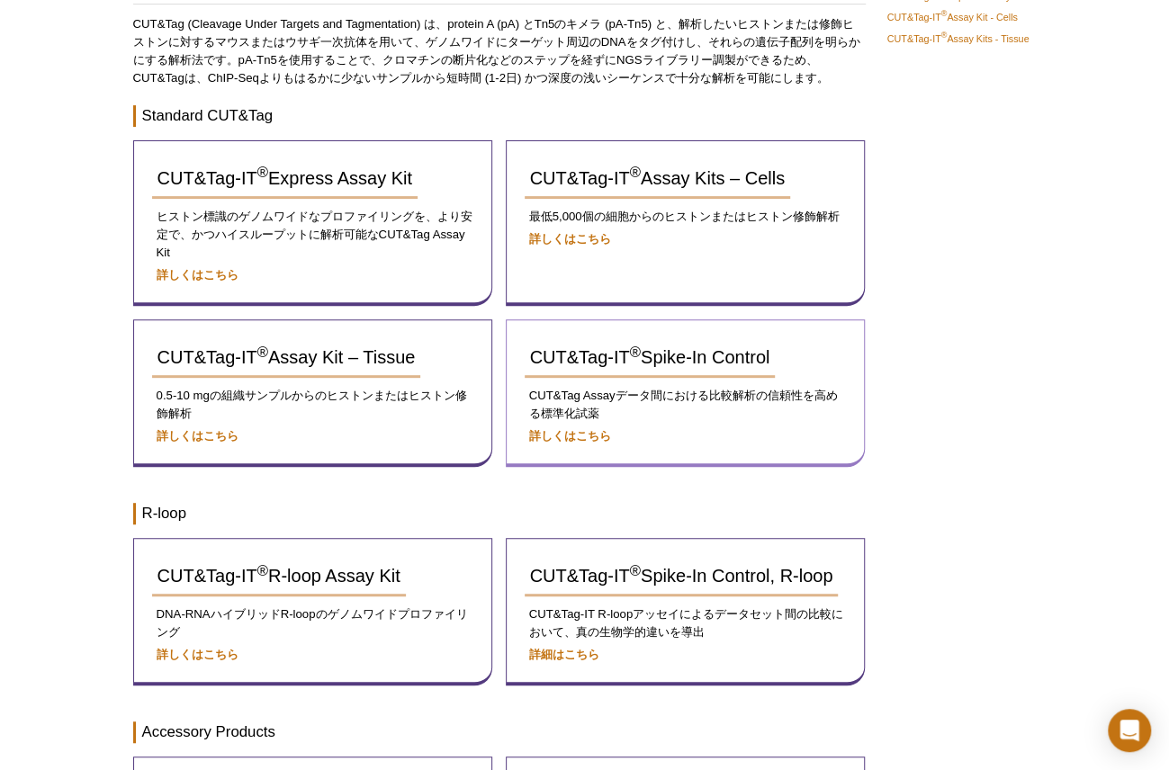
scroll to position [164, 0]
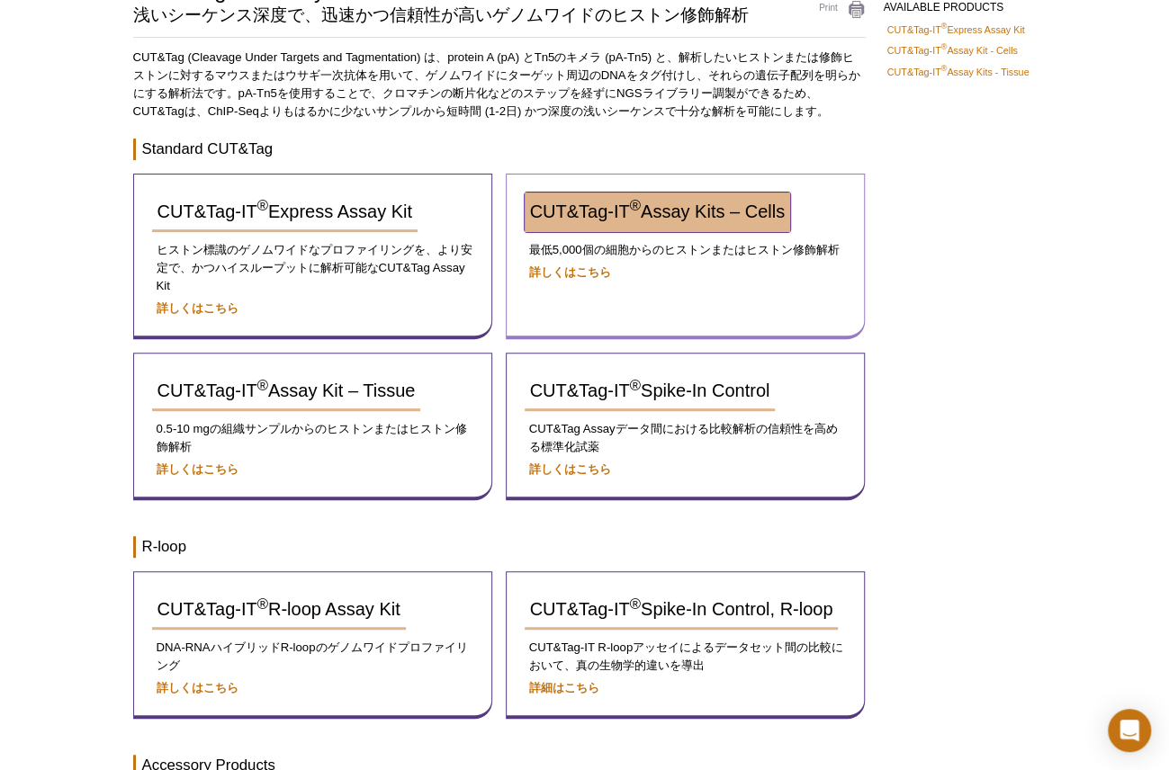
click at [572, 213] on span "CUT&Tag-IT ® Assay Kits – Cells" at bounding box center [657, 212] width 255 height 20
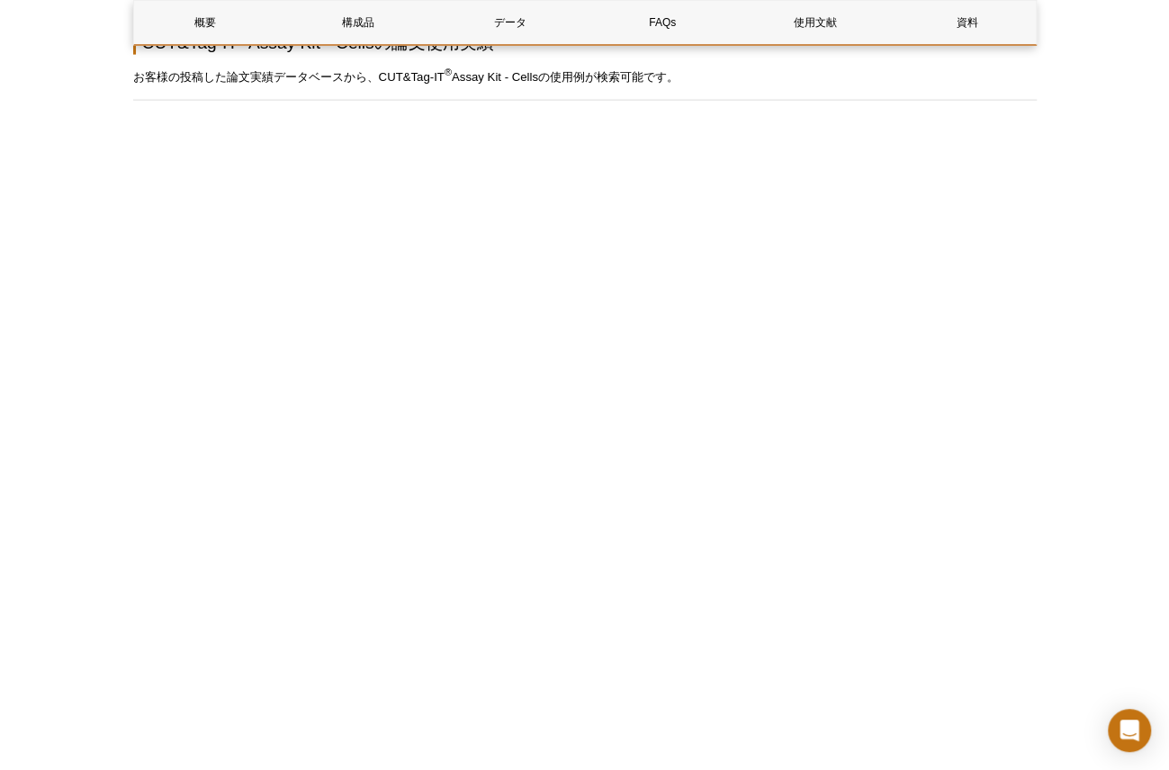
scroll to position [5545, 0]
drag, startPoint x: 72, startPoint y: 253, endPoint x: 86, endPoint y: 258, distance: 15.4
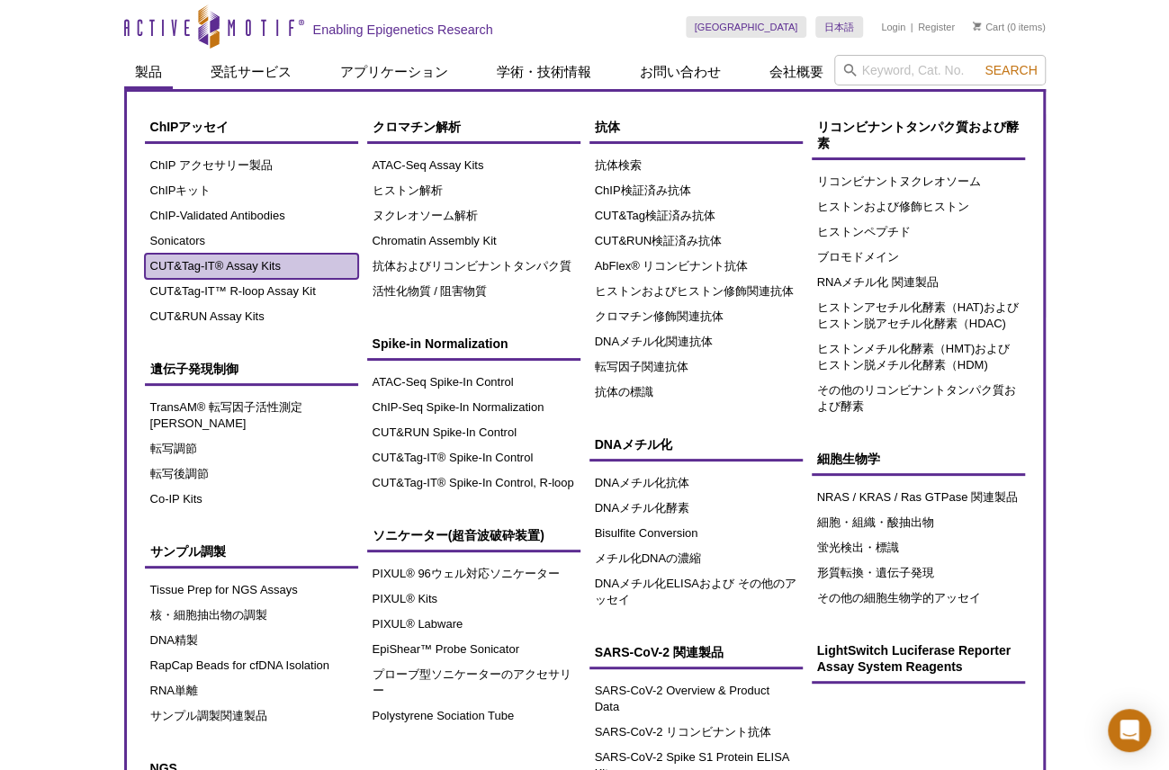
click at [235, 264] on link "CUT&Tag-IT® Assay Kits" at bounding box center [251, 266] width 213 height 25
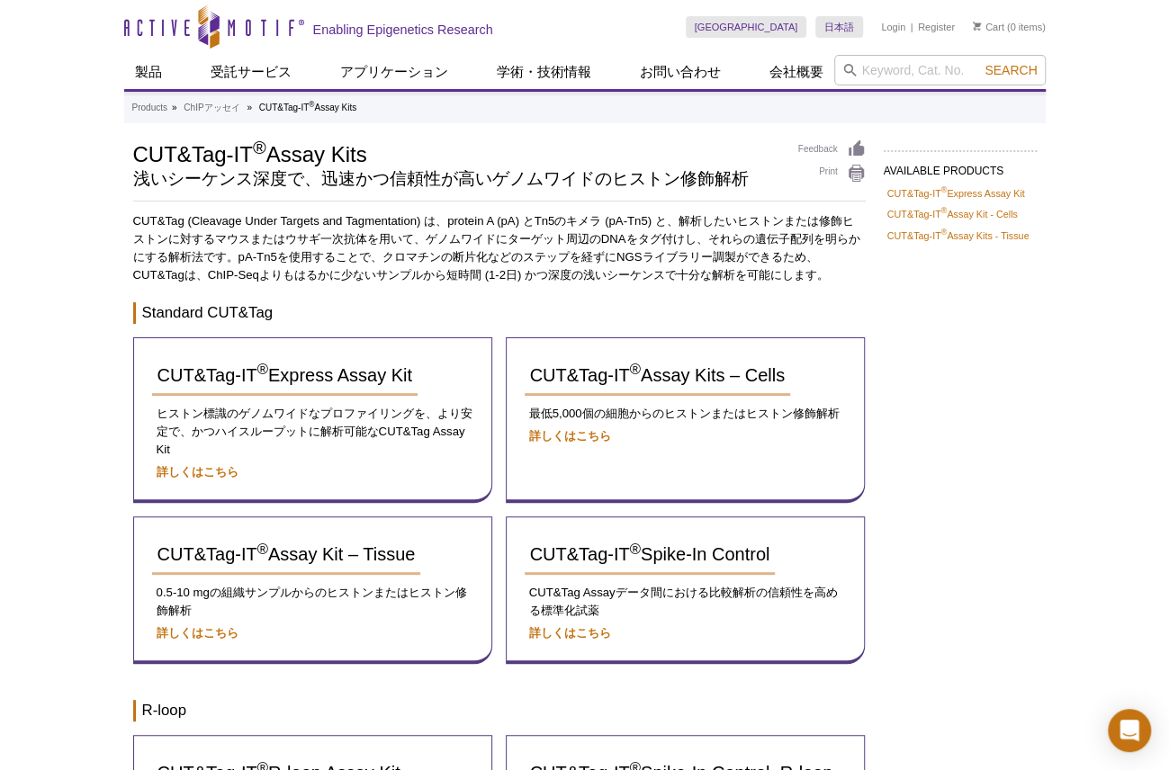
click at [78, 59] on div "Active Motif Logo Enabling Epigenetics Research 0 Search Skip to content Active…" at bounding box center [584, 669] width 1169 height 1339
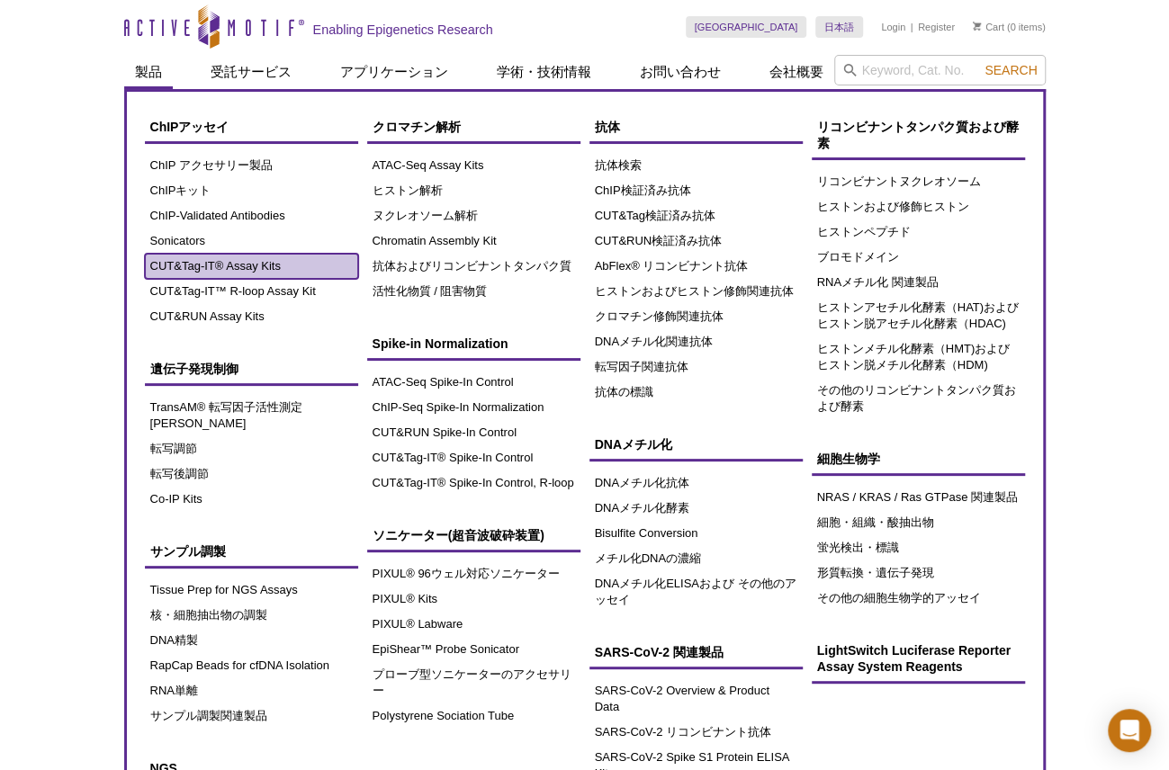
click at [246, 262] on link "CUT&Tag-IT® Assay Kits" at bounding box center [251, 266] width 213 height 25
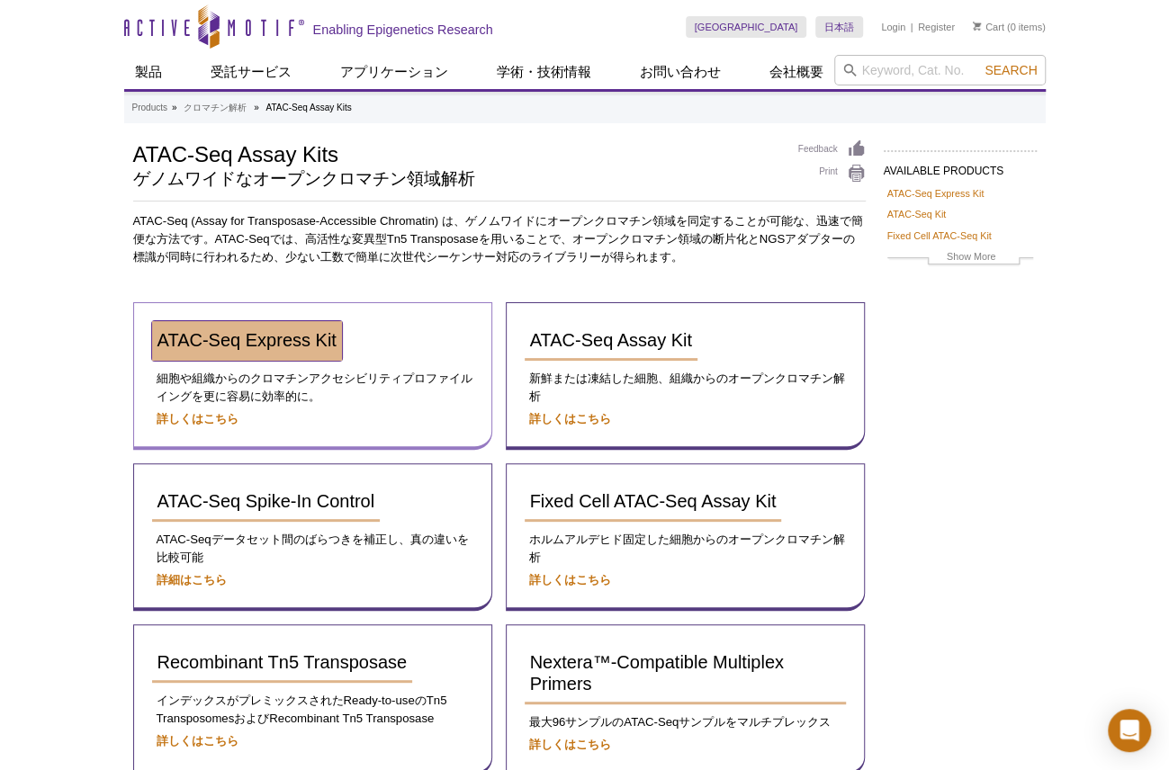
click at [284, 344] on span "ATAC-Seq Express Kit" at bounding box center [247, 340] width 179 height 20
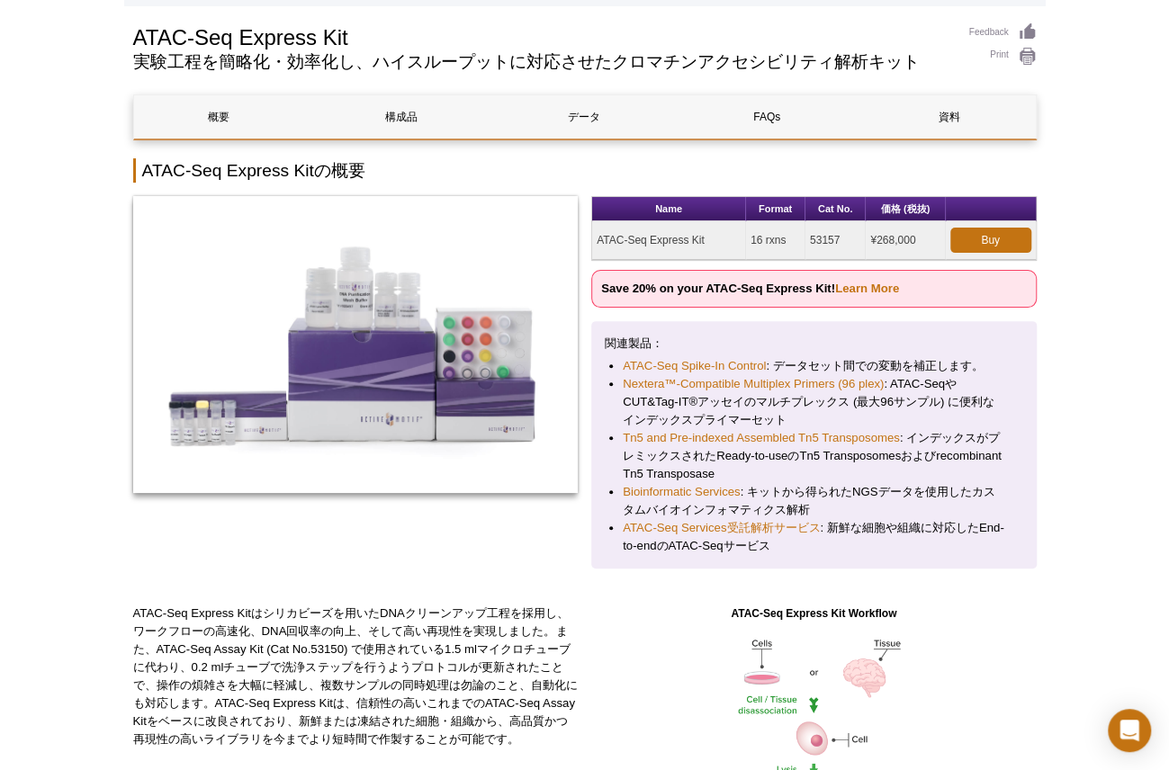
scroll to position [45, 0]
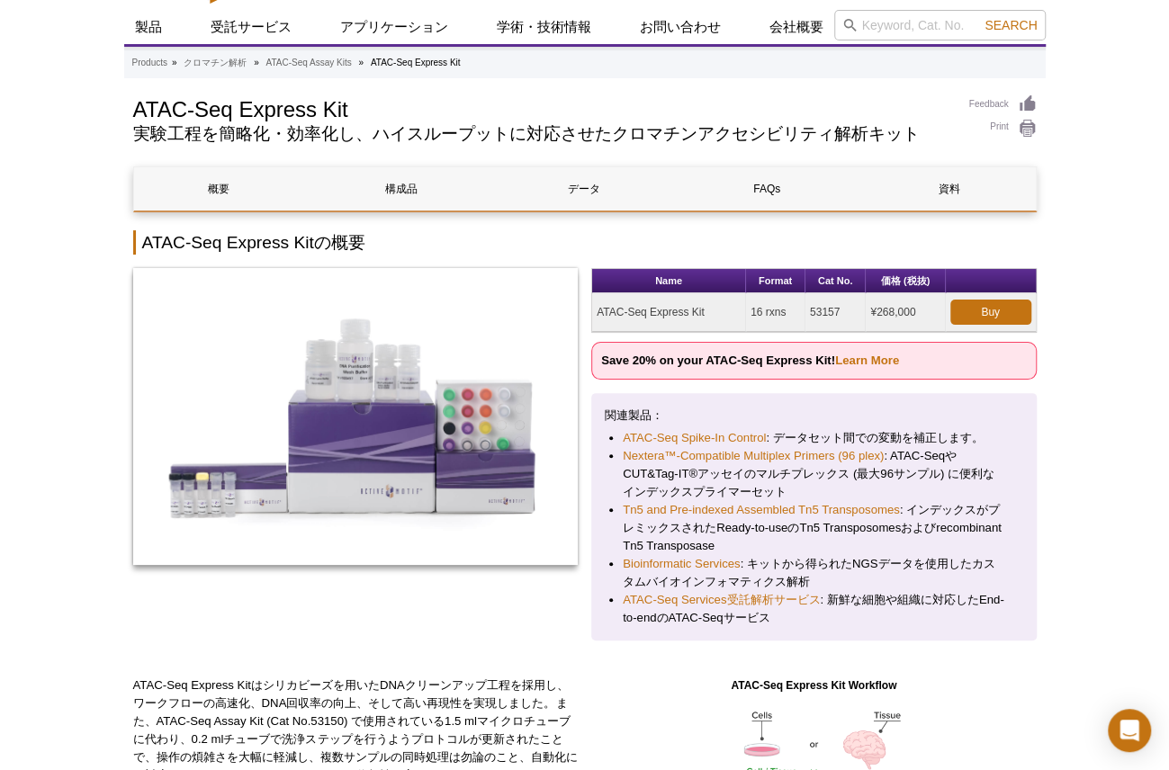
click at [815, 410] on p "関連製品：" at bounding box center [814, 416] width 419 height 18
click at [871, 361] on link "Learn More" at bounding box center [867, 361] width 64 height 14
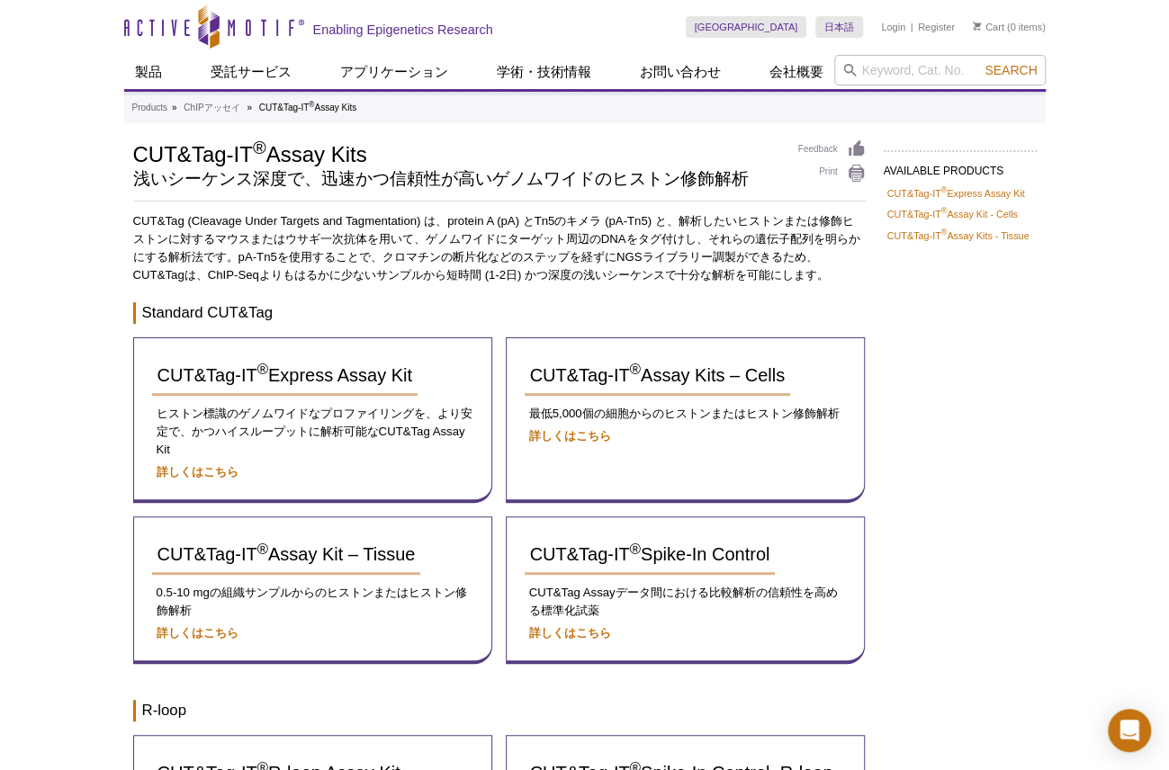
click at [1076, 345] on div "Active Motif Logo Enabling Epigenetics Research 0 Search Skip to content Active…" at bounding box center [584, 669] width 1169 height 1339
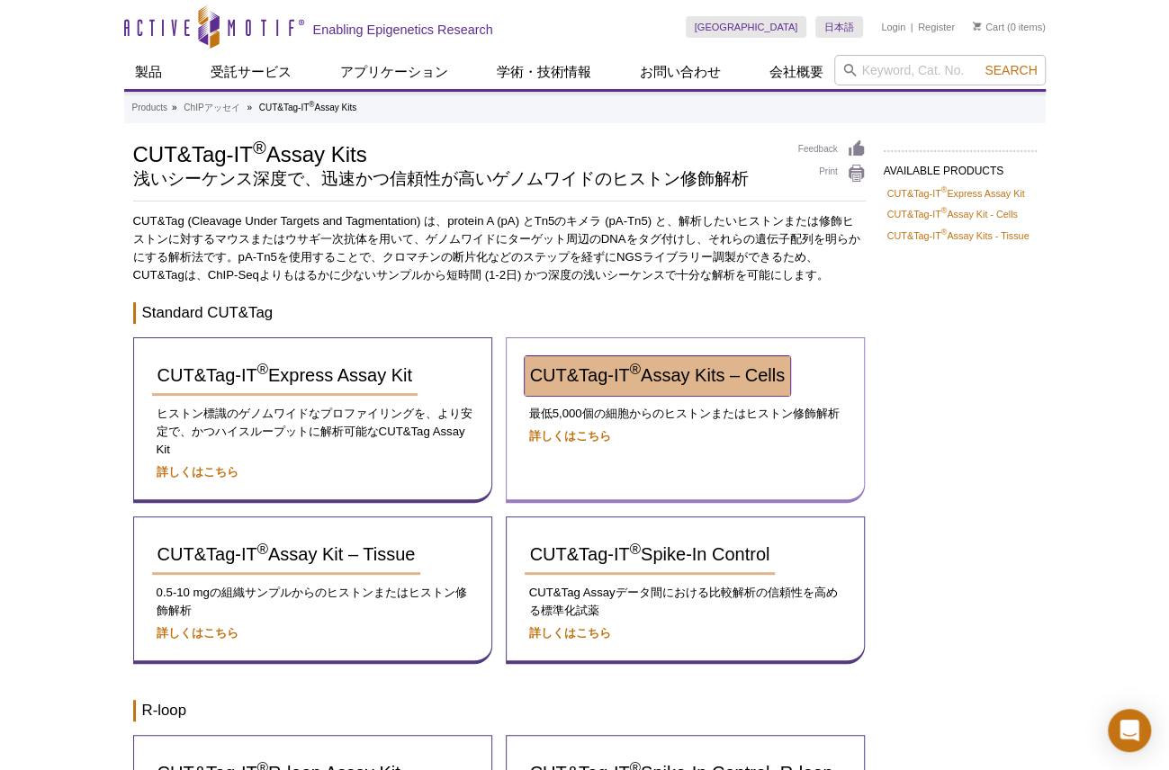
click at [607, 374] on span "CUT&Tag-IT ® Assay Kits – Cells" at bounding box center [657, 375] width 255 height 20
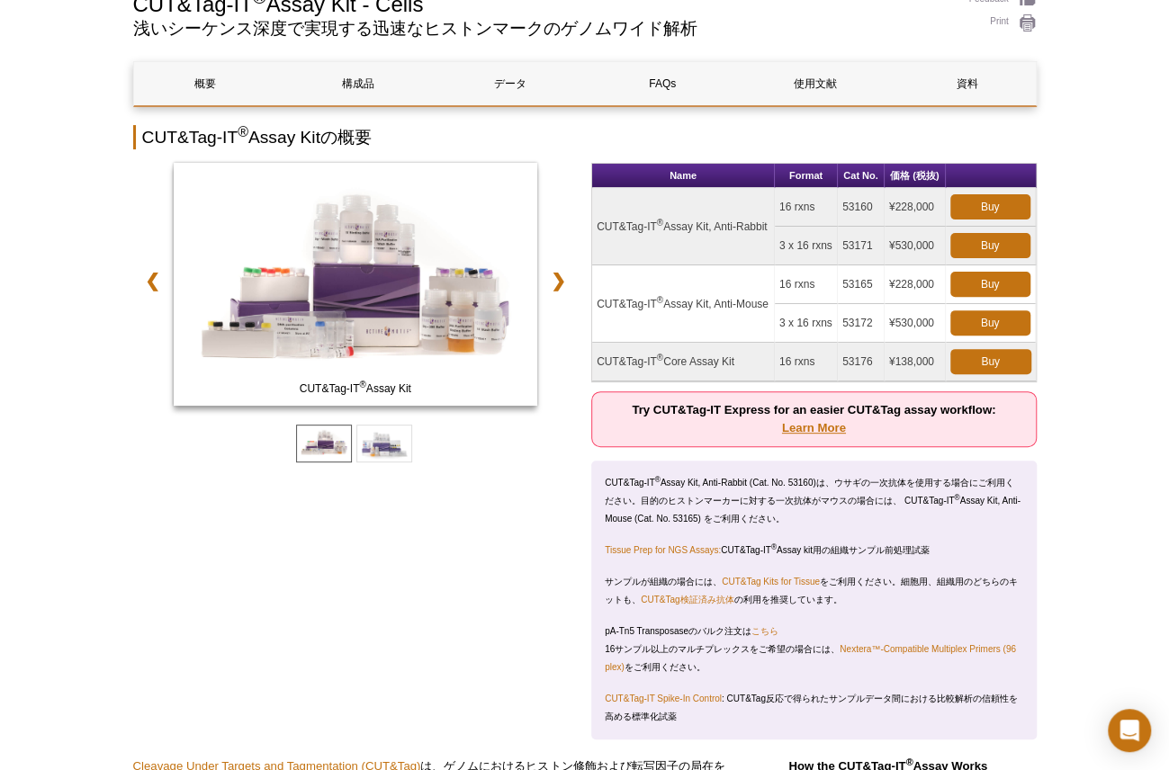
scroll to position [156, 0]
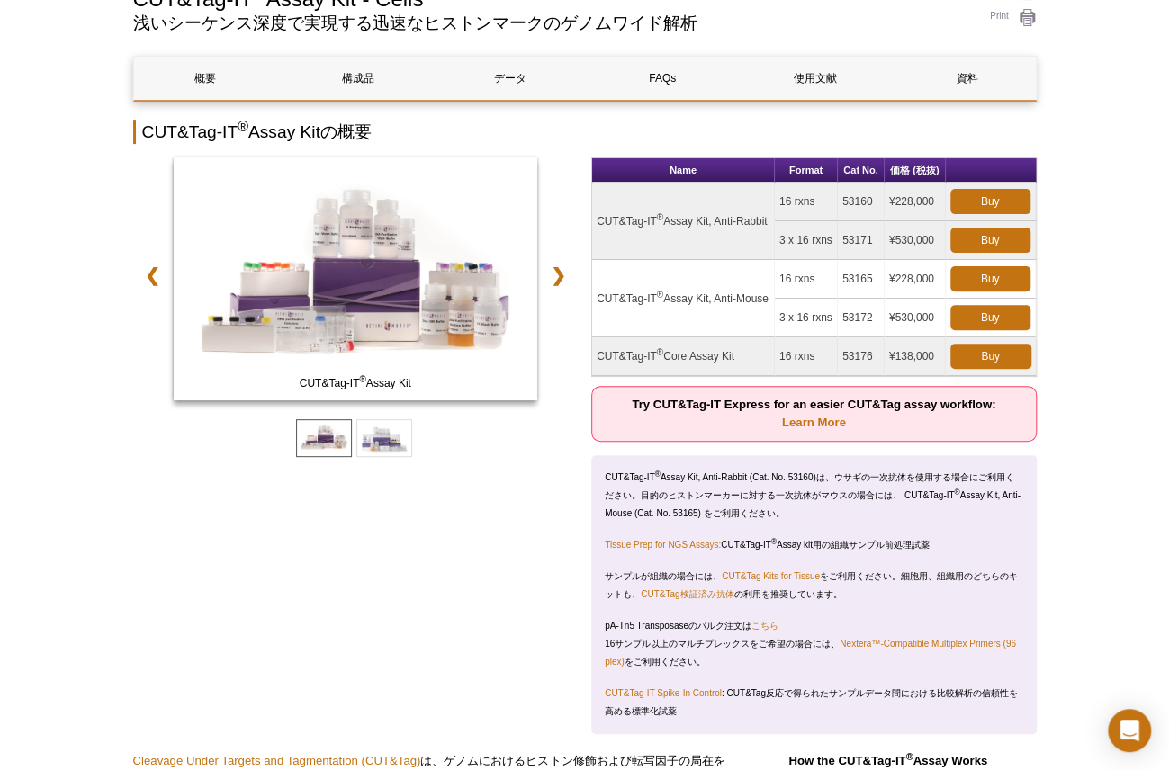
click at [819, 424] on link "Learn More" at bounding box center [814, 423] width 64 height 14
click at [819, 423] on link "Learn More" at bounding box center [814, 423] width 64 height 14
click at [819, 416] on link "Learn More" at bounding box center [814, 423] width 64 height 14
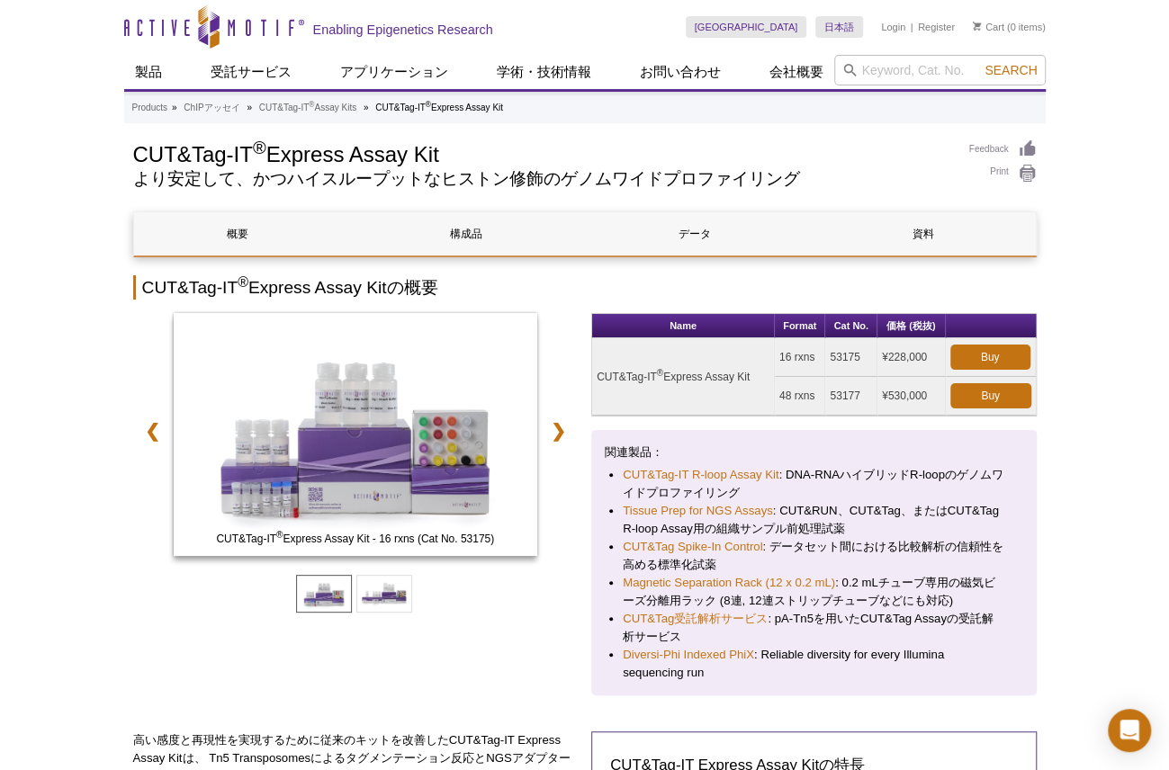
click at [569, 276] on h2 "CUT&Tag-IT ® Express Assay Kitの概要" at bounding box center [585, 287] width 904 height 24
drag, startPoint x: 1087, startPoint y: 246, endPoint x: 1047, endPoint y: 197, distance: 63.3
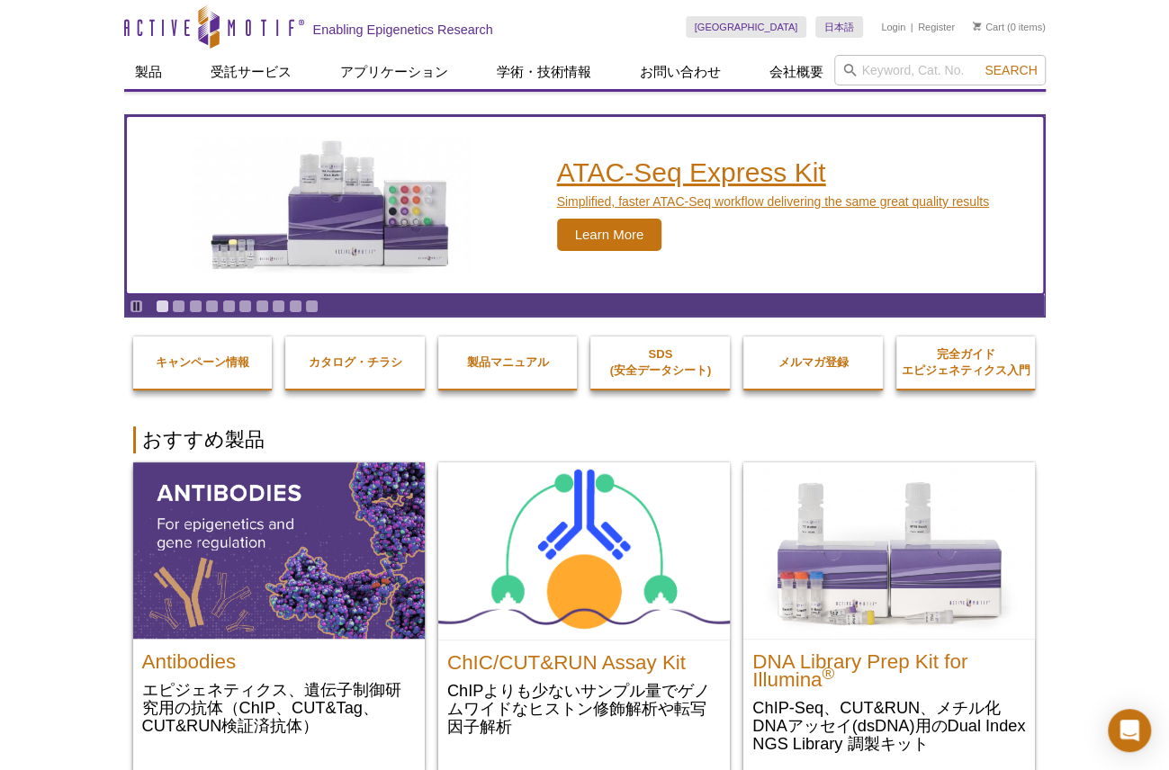
click at [628, 180] on h2 "ATAC-Seq Express Kit" at bounding box center [773, 172] width 432 height 27
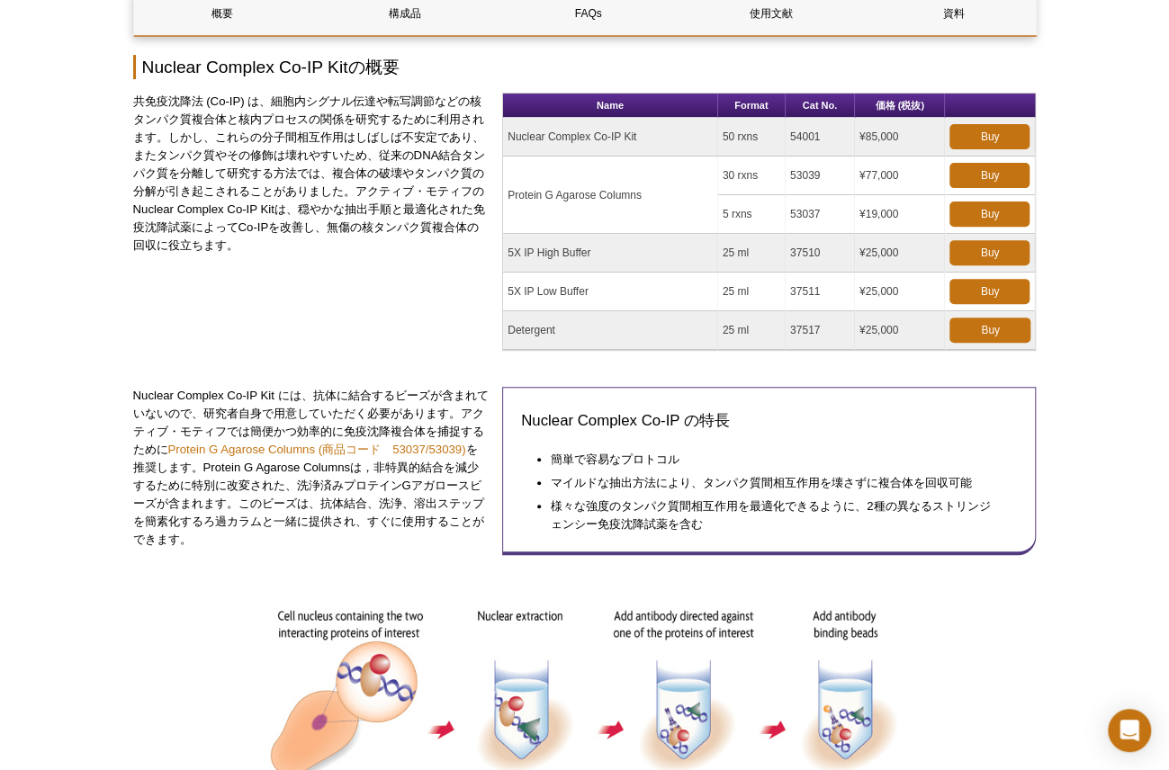
scroll to position [249, 0]
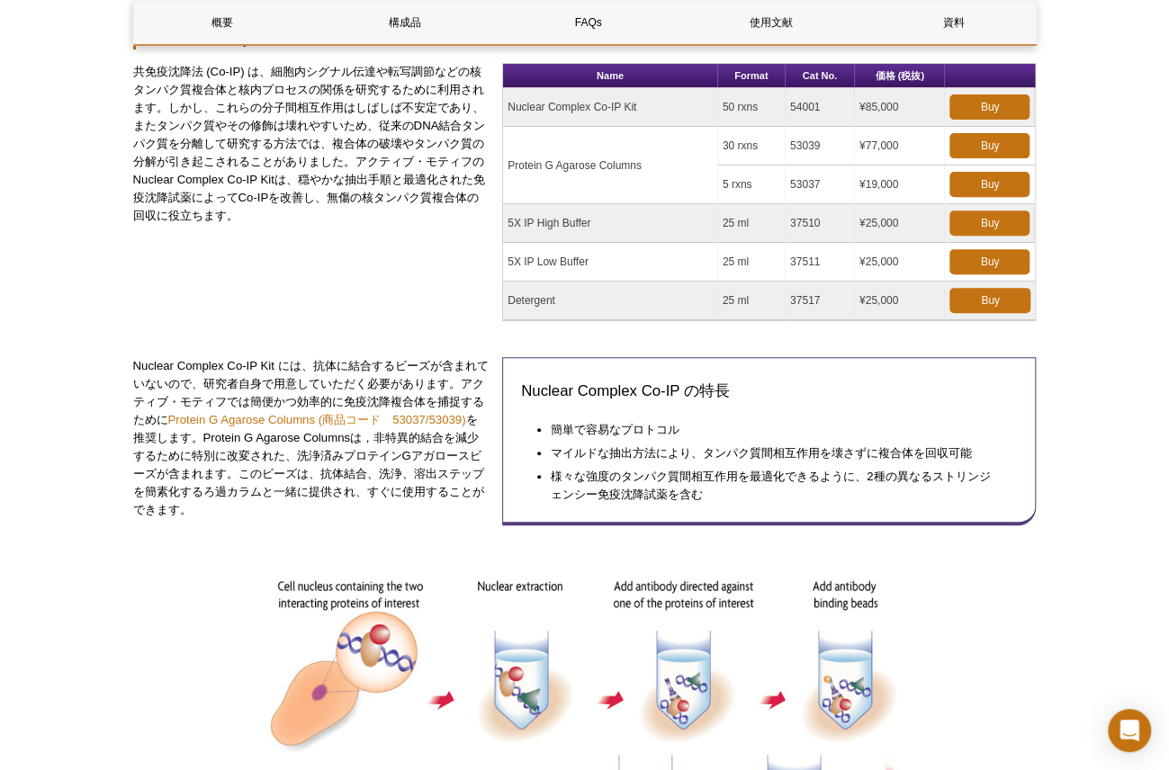
click at [140, 294] on div "共免疫沈降法 (Co-IP) は、細胞内シグナル伝達や転写調節などの核タンパク質複合体と核内プロセスの関係を研究するために利用されます。しかし、これらの分子間…" at bounding box center [311, 185] width 356 height 245
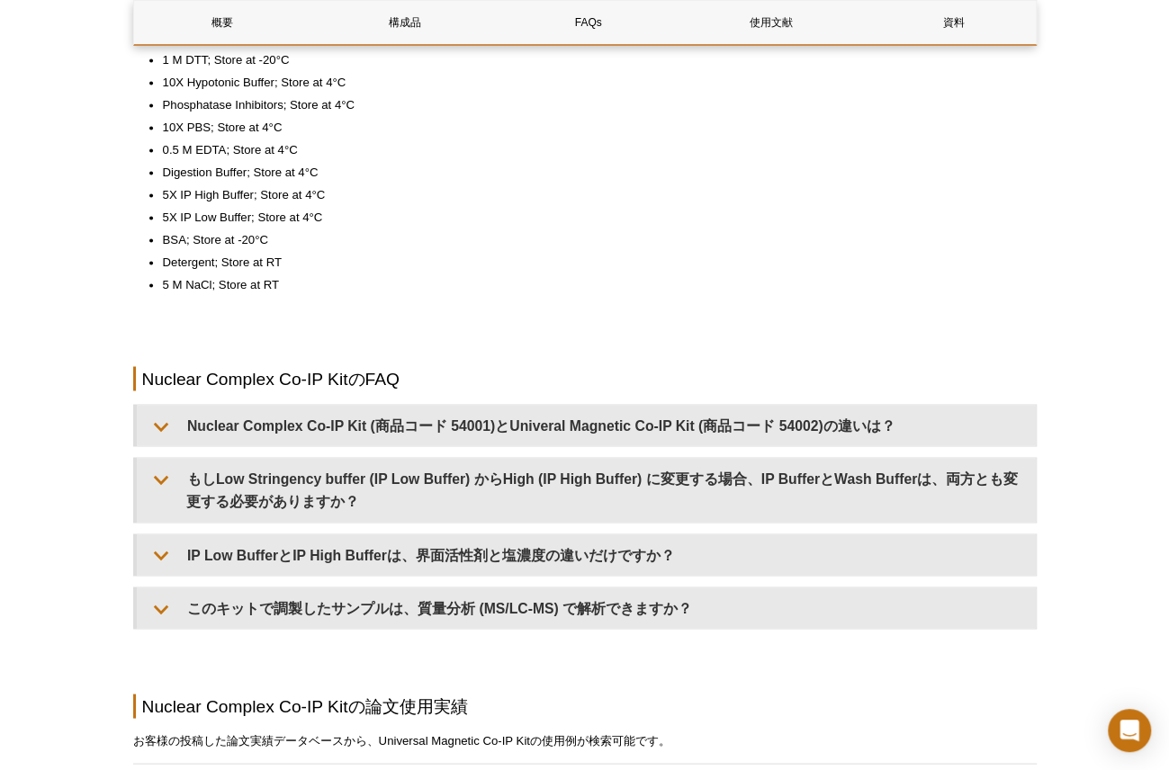
scroll to position [1509, 0]
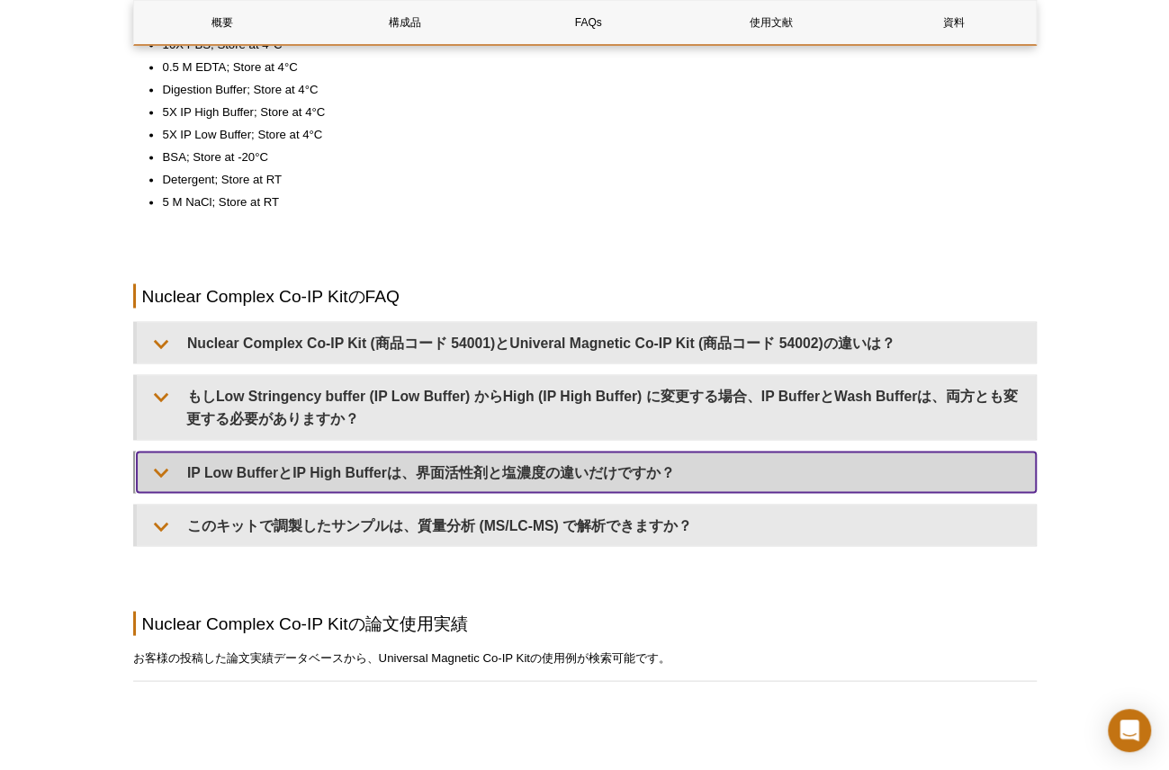
click at [464, 452] on summary "IP Low BufferとIP High Bufferは、界面活性剤と塩濃度の違いだけですか？" at bounding box center [586, 472] width 899 height 41
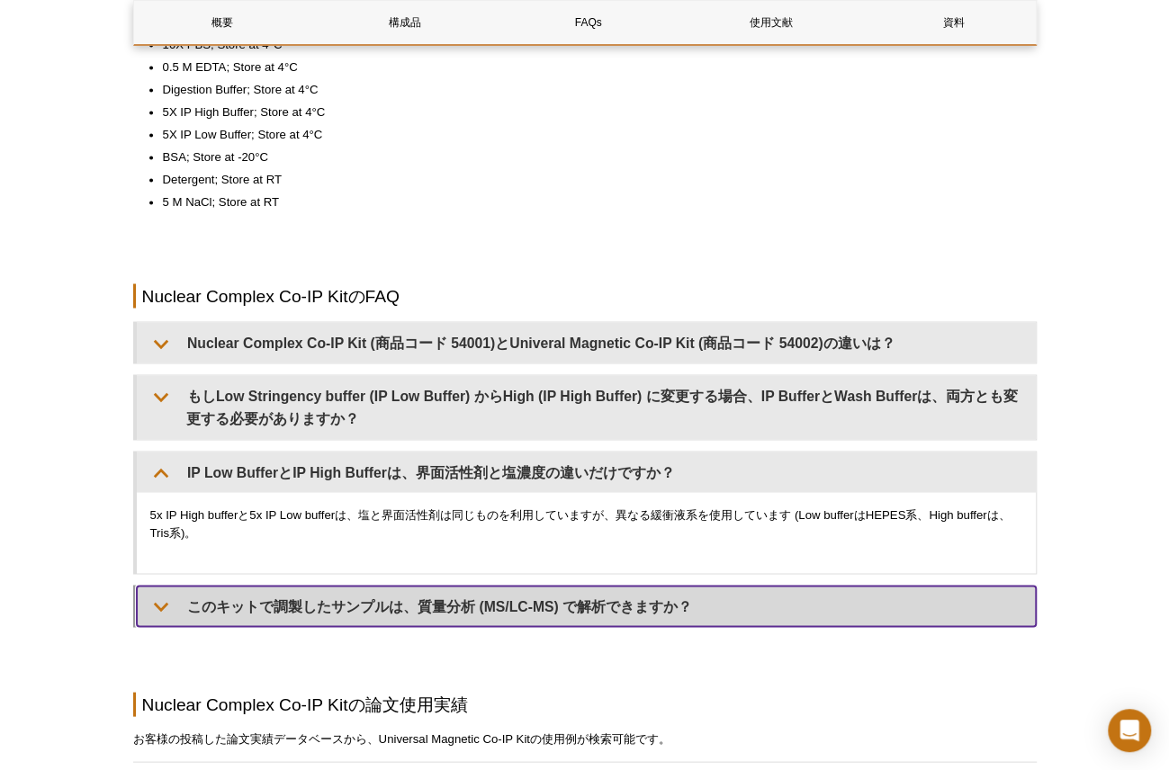
click at [349, 586] on summary "このキットで調製したサンプルは、質量分析 (MS/LC-MS) で解析できますか？" at bounding box center [586, 606] width 899 height 41
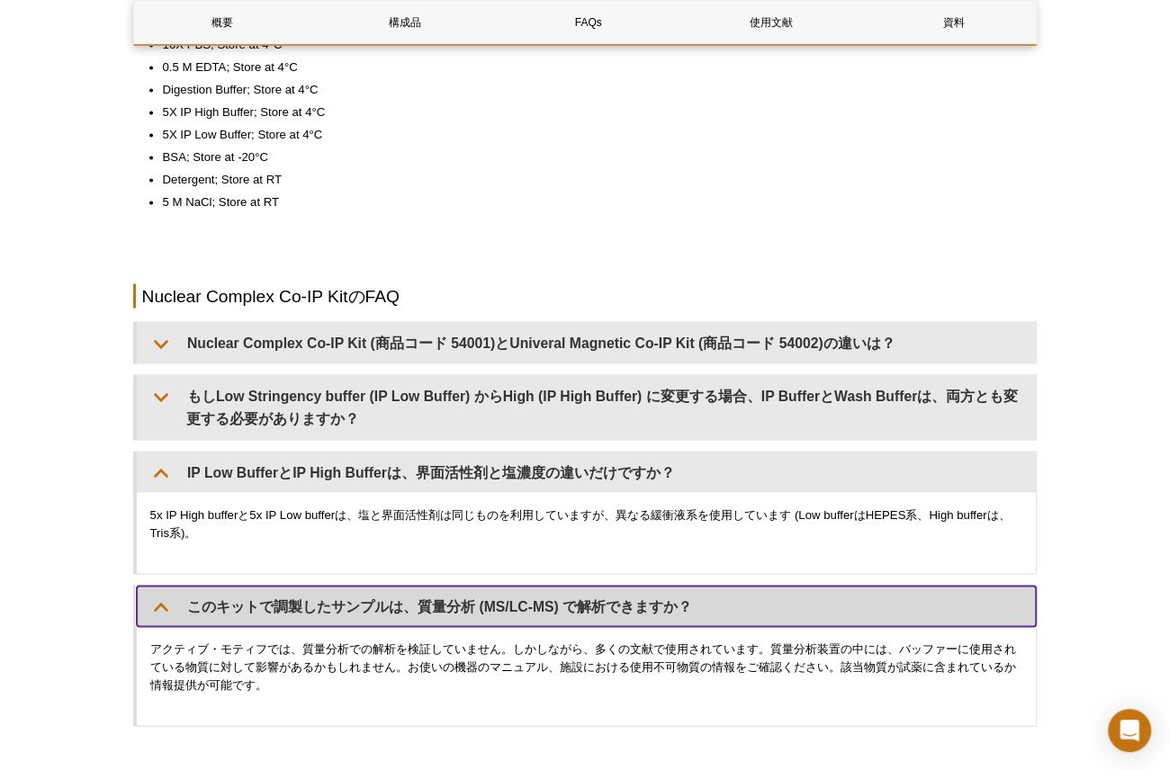
scroll to position [1599, 0]
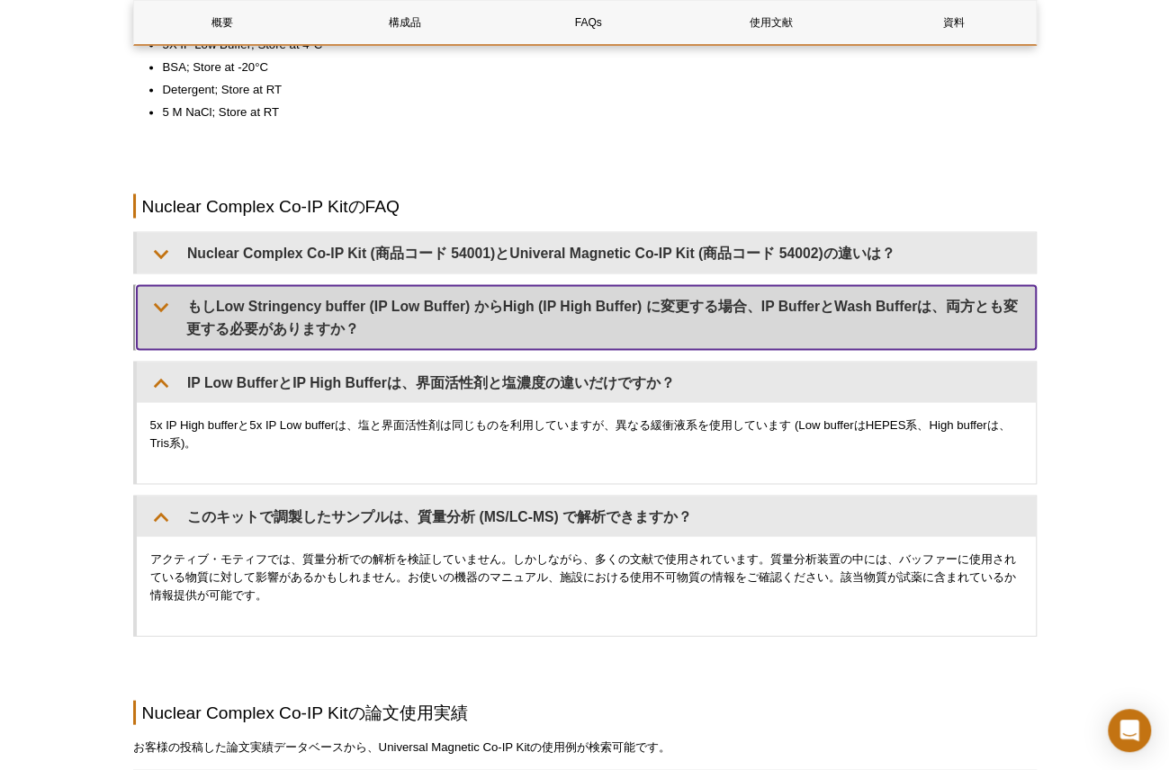
click at [297, 285] on summary "もしLow Stringency buffer (IP Low Buffer) からHigh (IP High Buffer) に変更する場合、IP Buff…" at bounding box center [586, 316] width 899 height 63
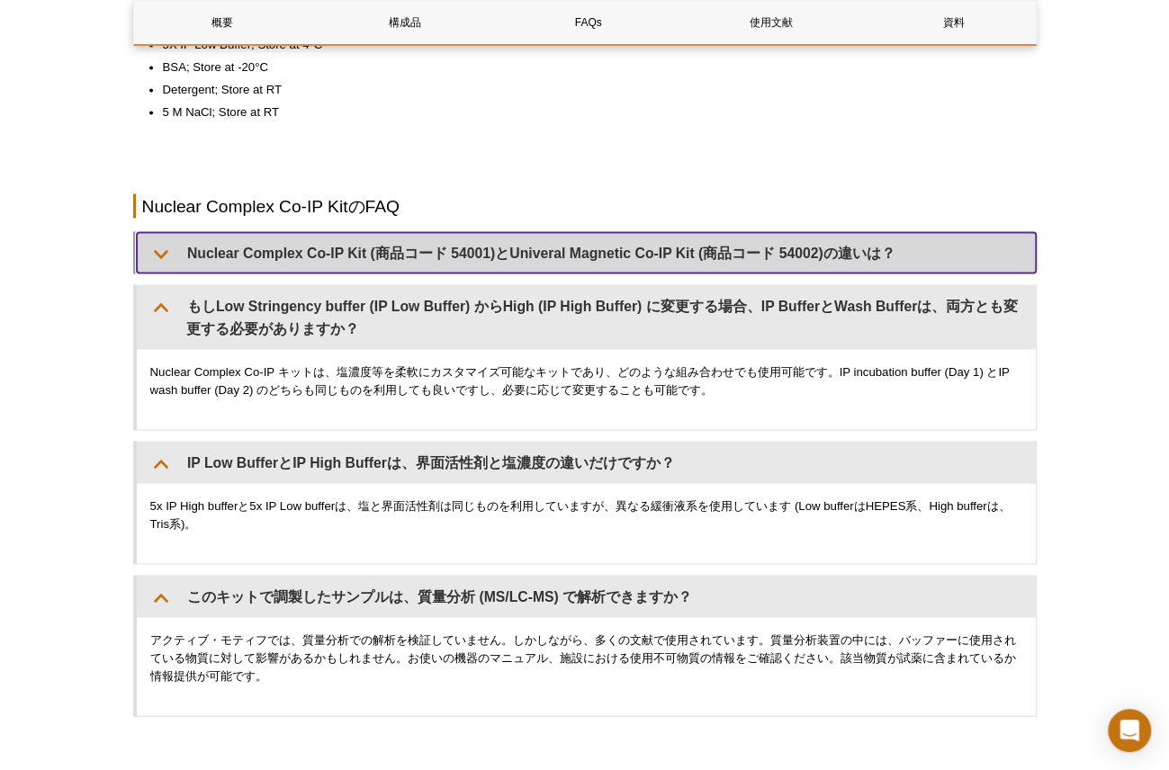
click at [234, 237] on summary "Nuclear Complex Co-IP Kit (商品コード 54001)とUniveral Magnetic Co-IP Kit (商品コード 5400…" at bounding box center [586, 252] width 899 height 41
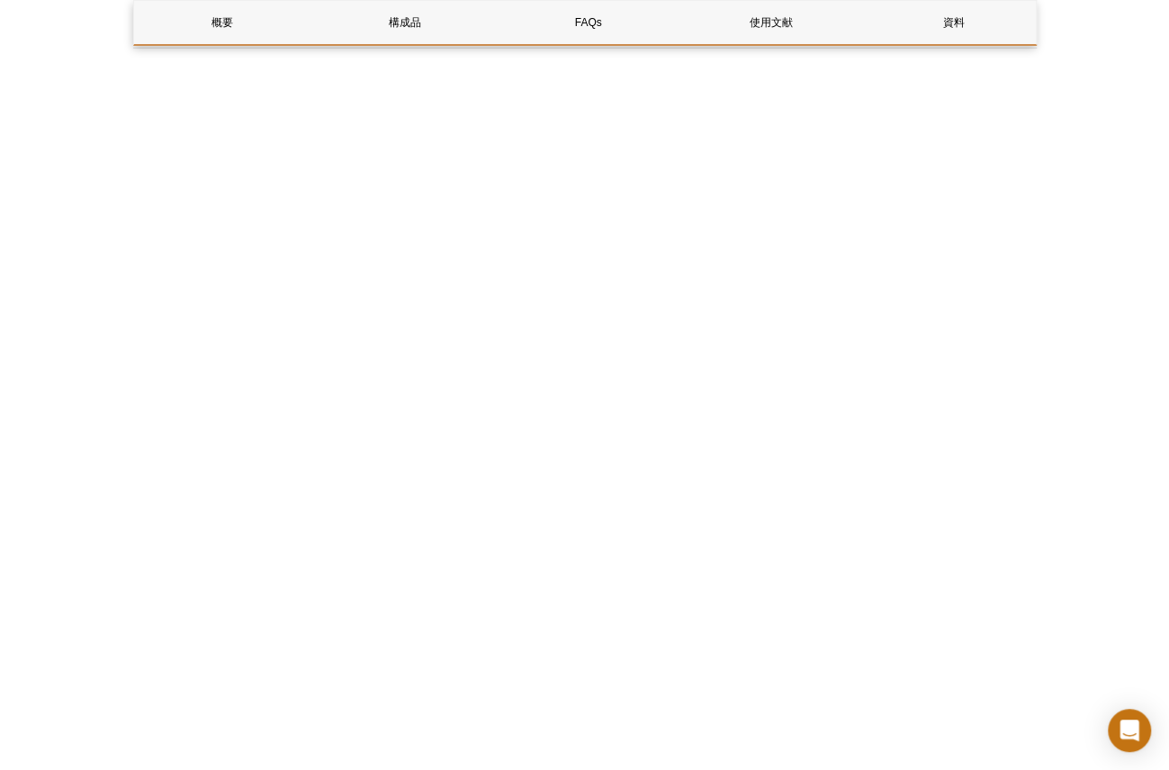
scroll to position [3040, 0]
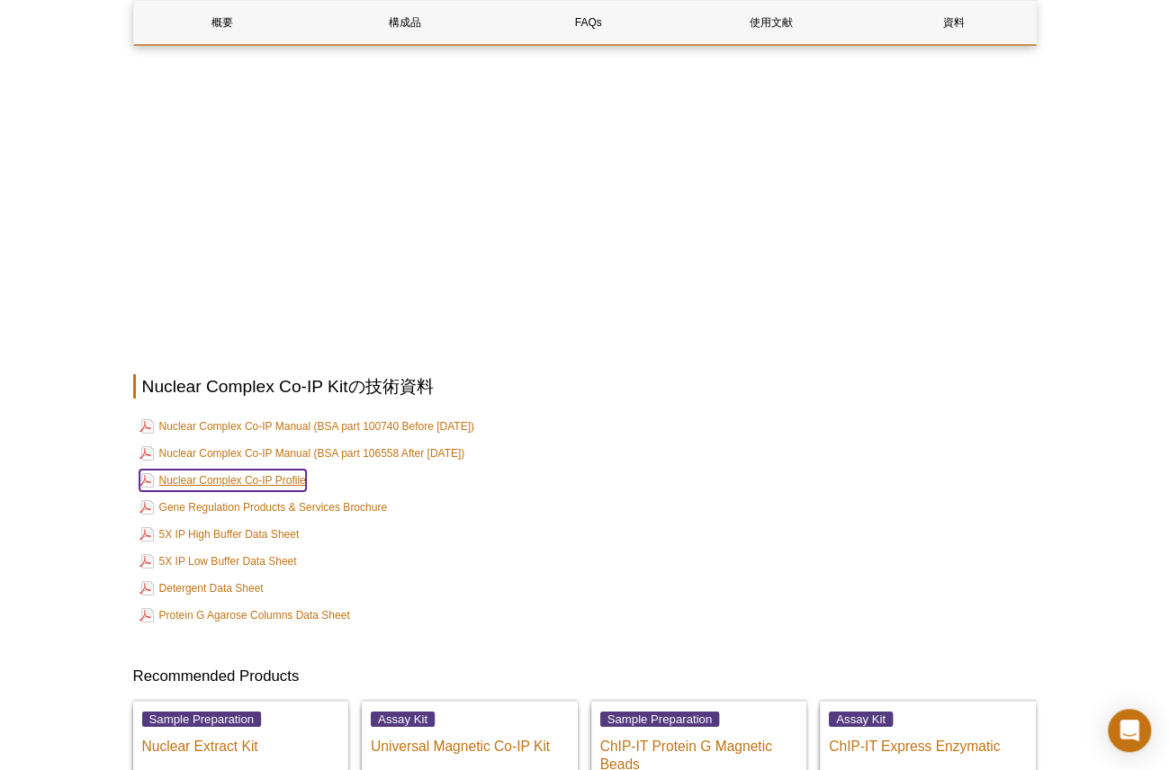
click at [289, 470] on link "Nuclear Complex Co-IP Profile" at bounding box center [223, 481] width 167 height 22
click at [210, 578] on link "Detergent Data Sheet" at bounding box center [202, 589] width 124 height 22
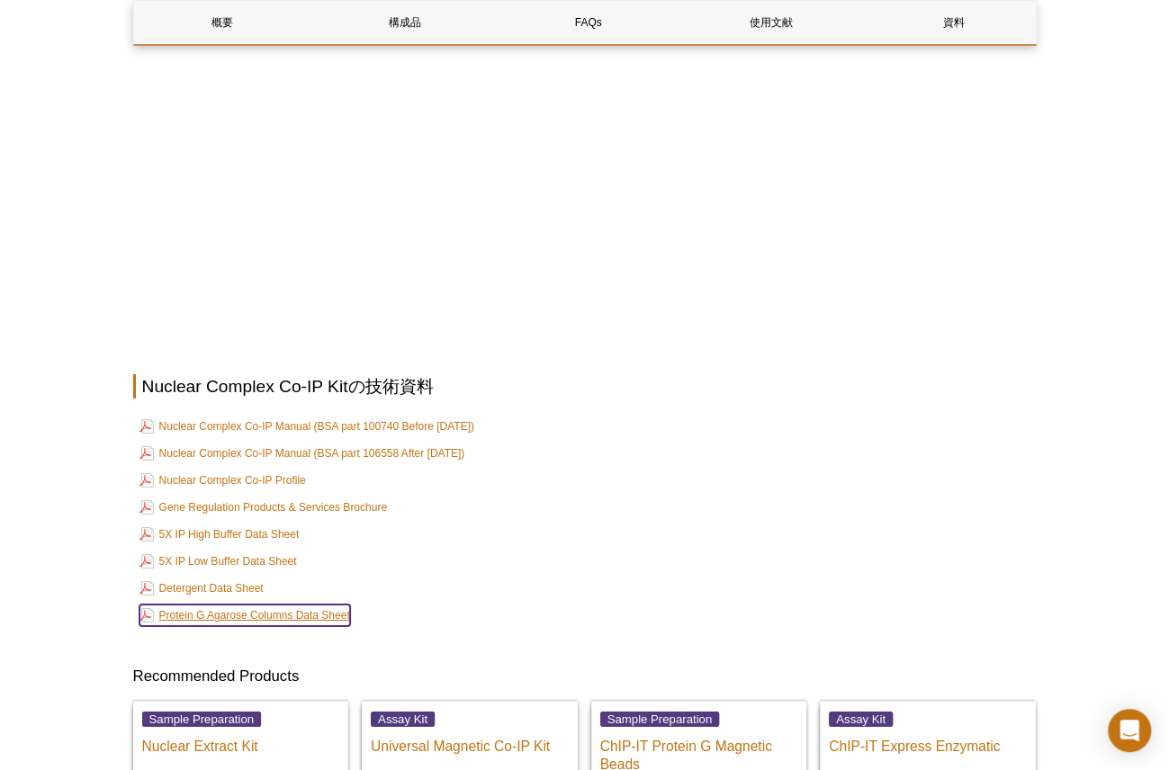
click at [245, 605] on link "Protein G Agarose Columns Data Sheet" at bounding box center [245, 616] width 211 height 22
